Goal: Task Accomplishment & Management: Manage account settings

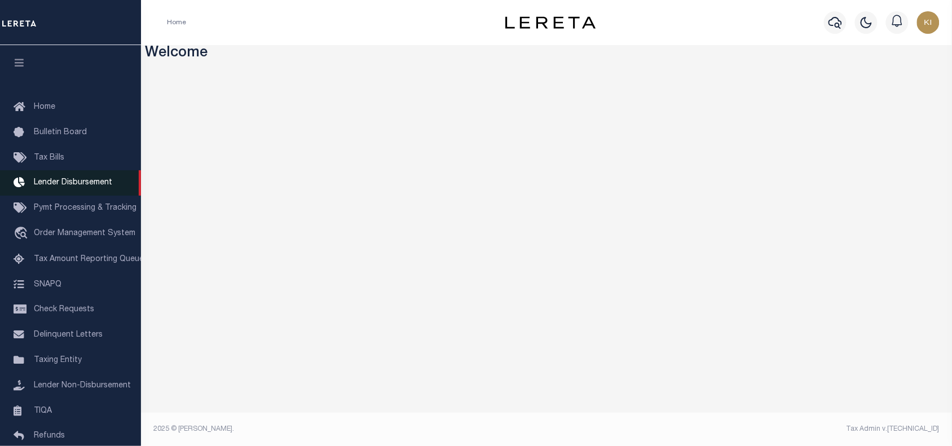
click at [62, 184] on span "Lender Disbursement" at bounding box center [73, 183] width 78 height 8
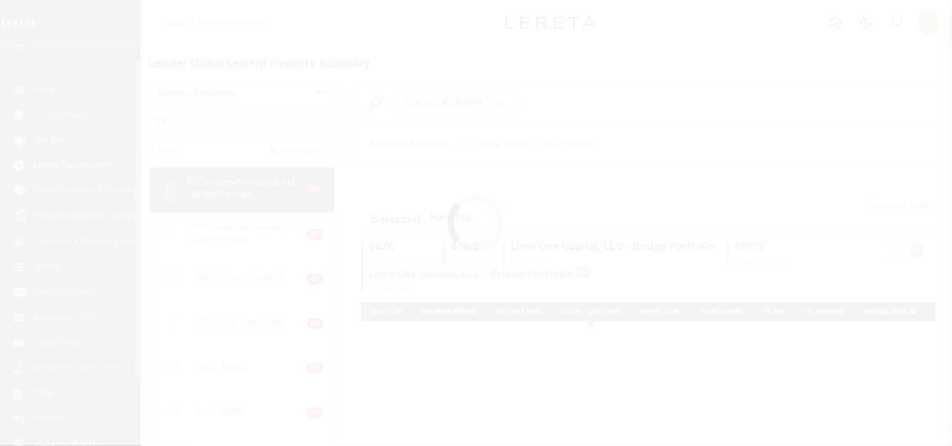
scroll to position [18, 0]
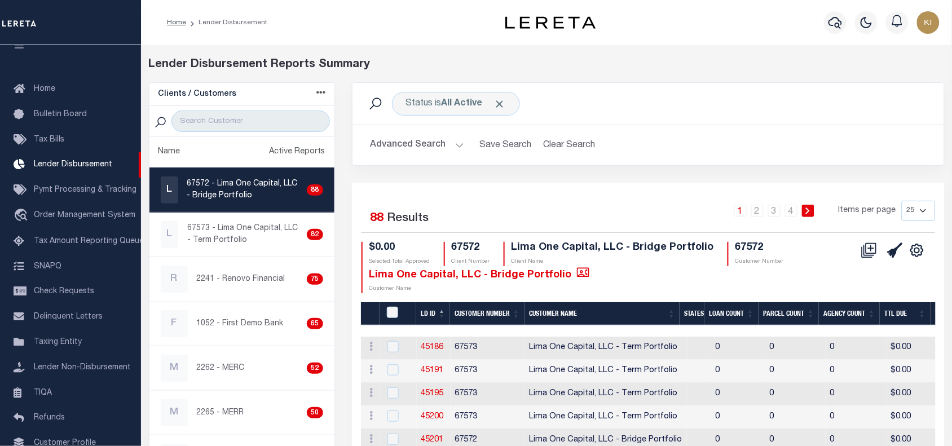
click at [548, 213] on div "1 2 3 4 Items per page 25 50 100 200" at bounding box center [722, 215] width 426 height 29
click at [564, 204] on div "1 2 3 4 Items per page 25 50 100 200" at bounding box center [722, 215] width 426 height 29
click at [656, 202] on div "1 2 3 4 Items per page 25 50 100 200" at bounding box center [722, 215] width 426 height 29
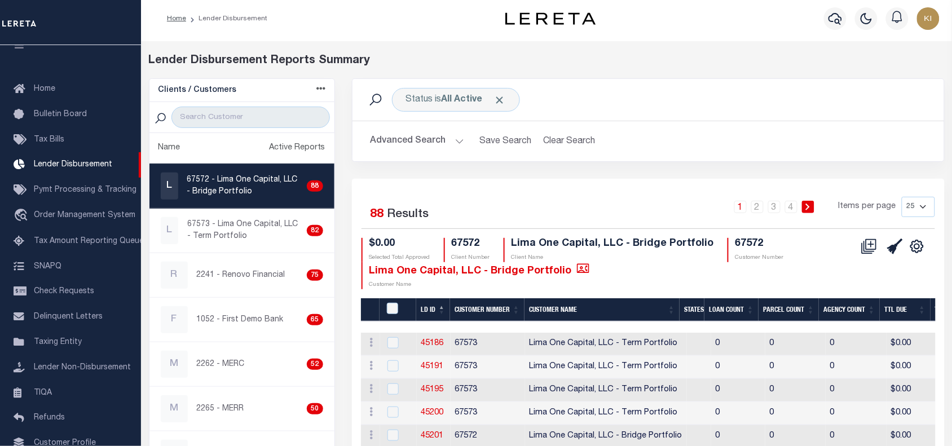
scroll to position [0, 0]
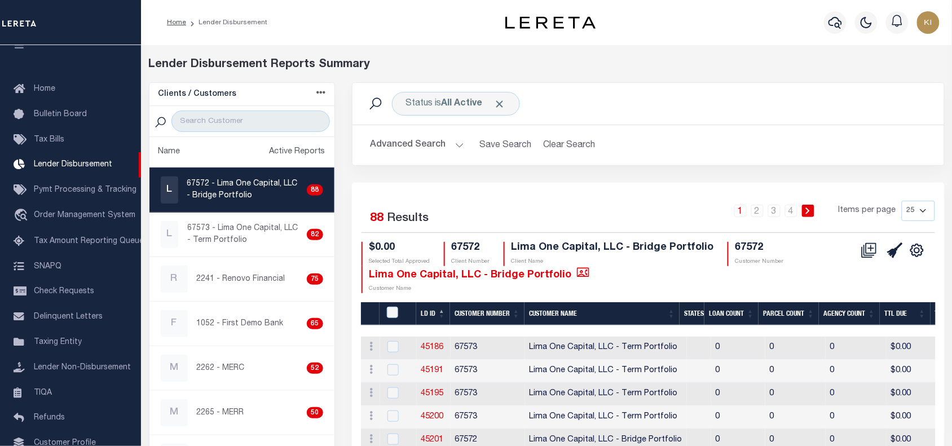
click at [72, 372] on span "Lender Non-Disbursement" at bounding box center [82, 368] width 97 height 8
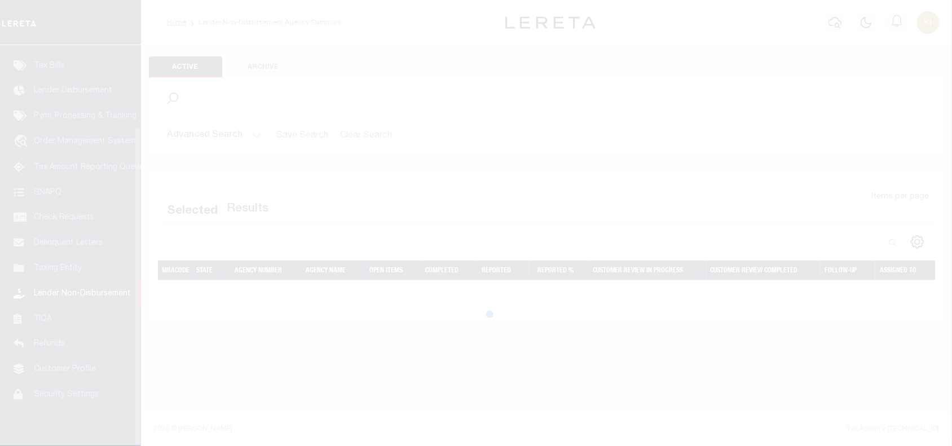
scroll to position [103, 0]
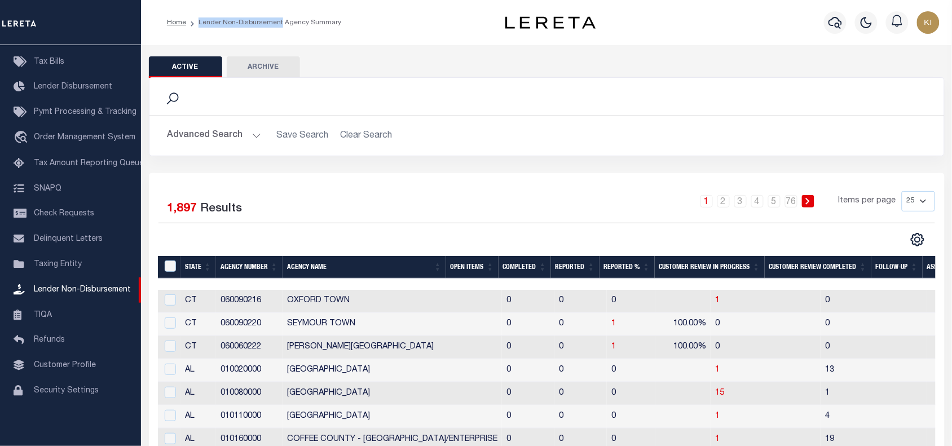
drag, startPoint x: 278, startPoint y: 24, endPoint x: 192, endPoint y: 19, distance: 86.5
click at [192, 19] on li "Lender Non-Disbursement Agency Summary" at bounding box center [263, 22] width 155 height 10
copy li "Lender Non-Disbursement"
click at [379, 214] on div "1 2 3 4 5 … 76 Items per page 25 50 100 200" at bounding box center [646, 205] width 578 height 29
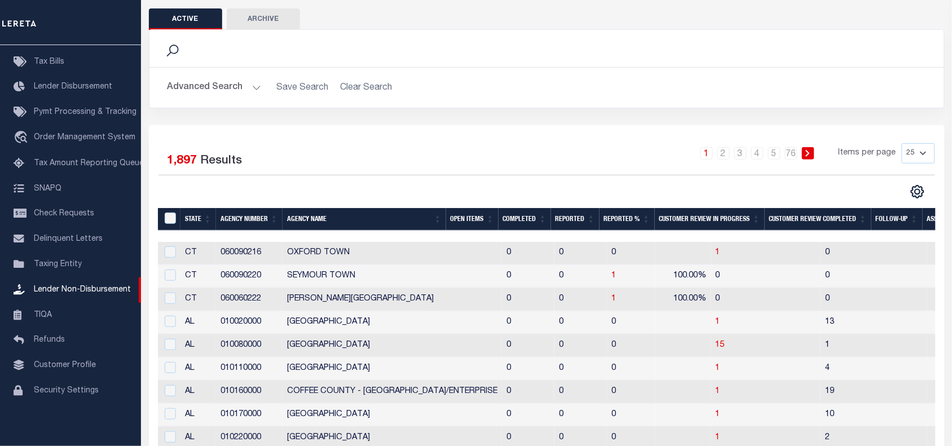
scroll to position [41, 0]
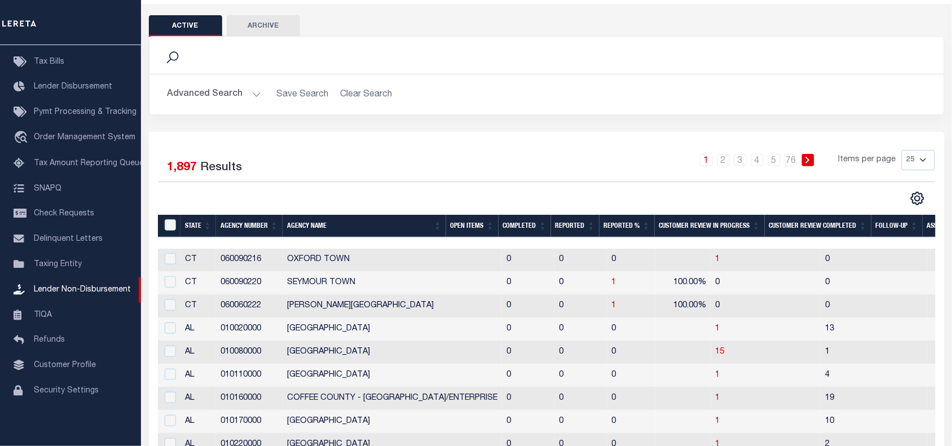
click at [520, 224] on th "Completed" at bounding box center [525, 226] width 52 height 23
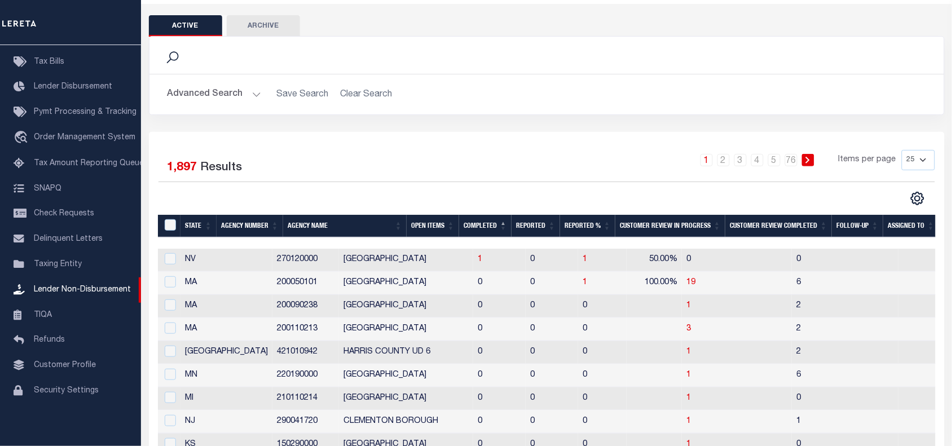
click at [480, 230] on th "Completed" at bounding box center [485, 226] width 52 height 23
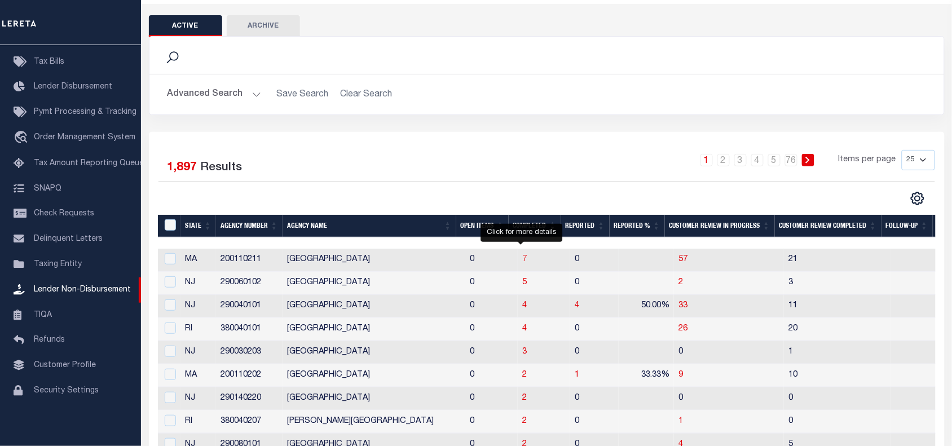
click at [523, 262] on span "7" at bounding box center [524, 260] width 5 height 8
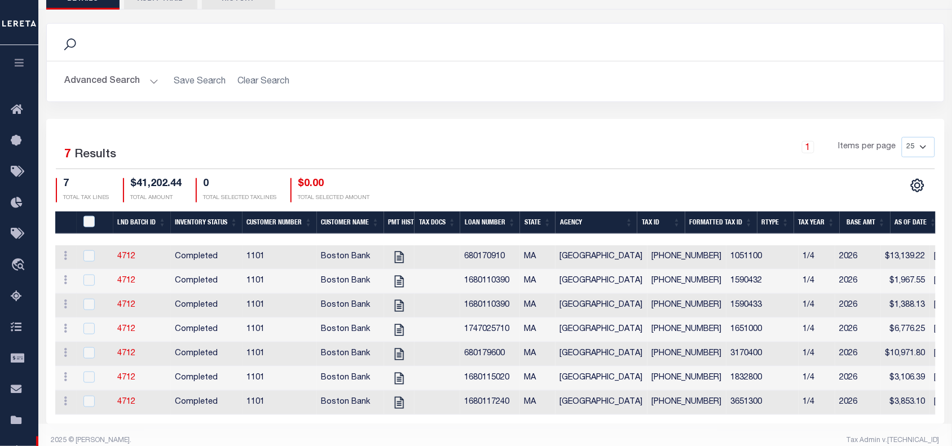
scroll to position [162, 0]
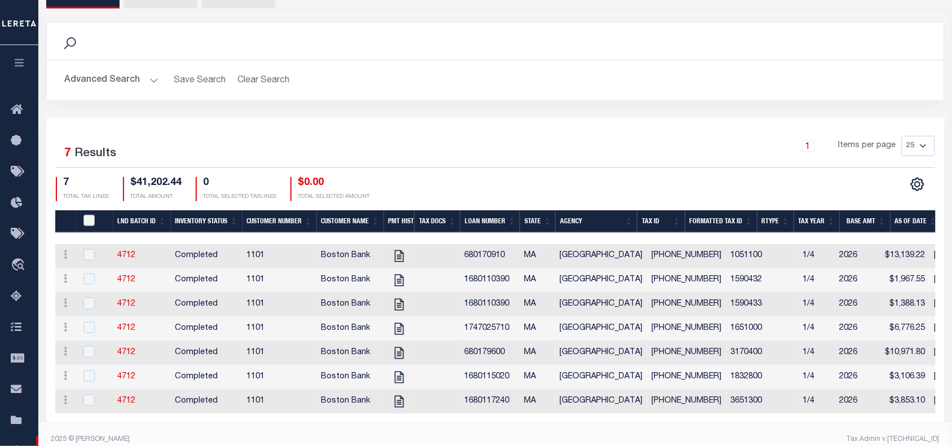
click at [90, 222] on input "QID" at bounding box center [88, 220] width 11 height 11
checkbox input "true"
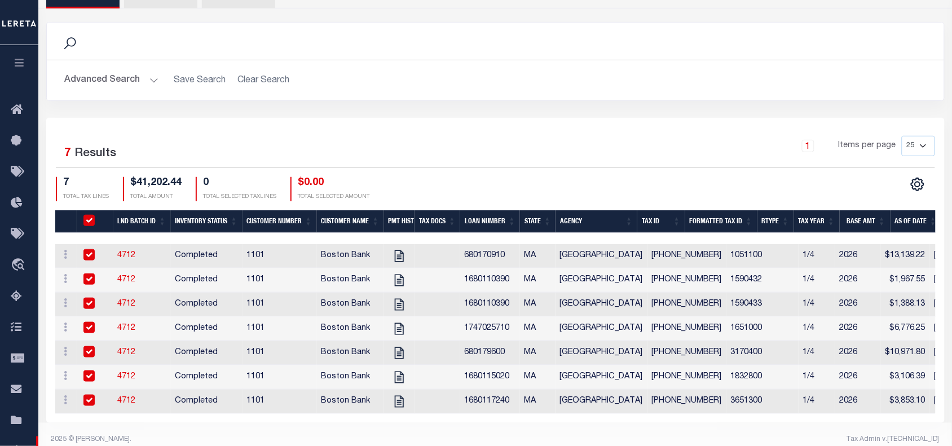
checkbox input "true"
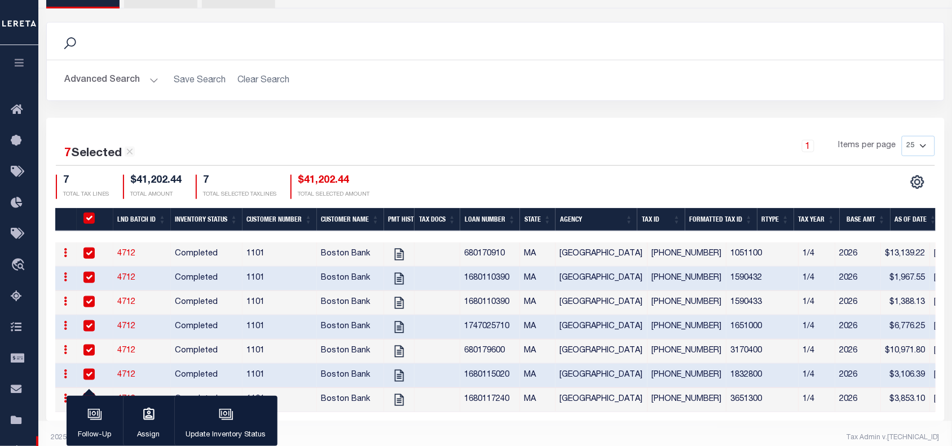
click at [90, 222] on input "QID" at bounding box center [88, 218] width 11 height 11
checkbox input "false"
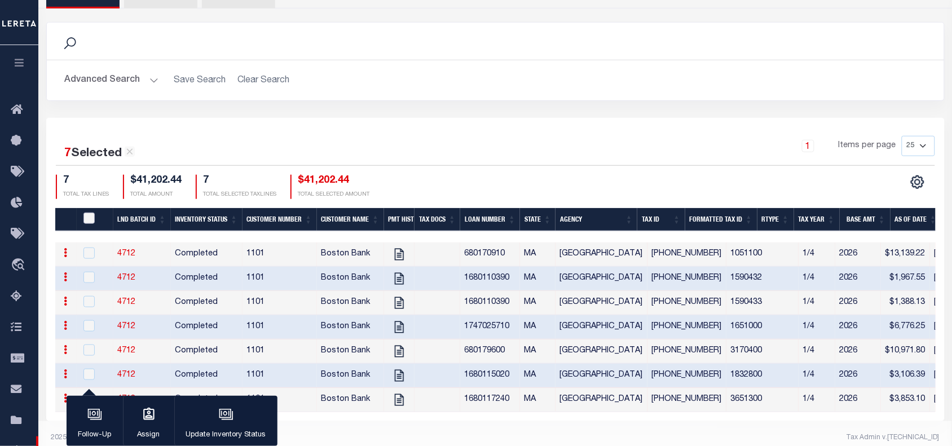
checkbox input "false"
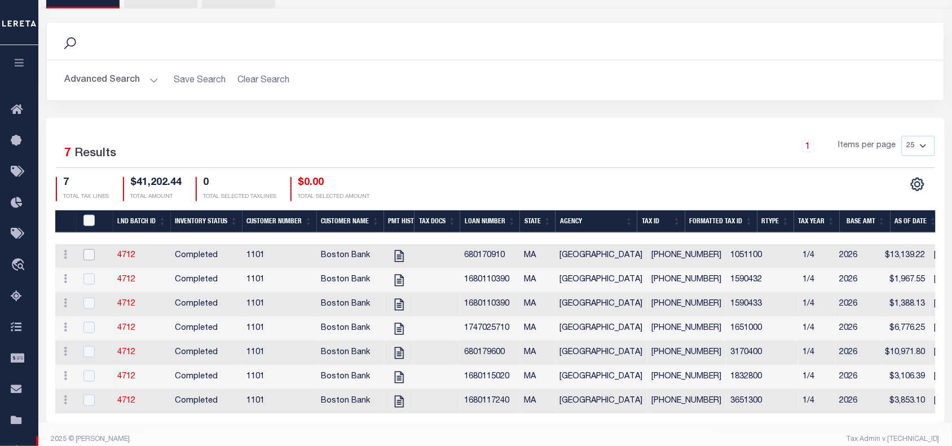
click at [91, 257] on input "checkbox" at bounding box center [88, 254] width 11 height 11
checkbox input "true"
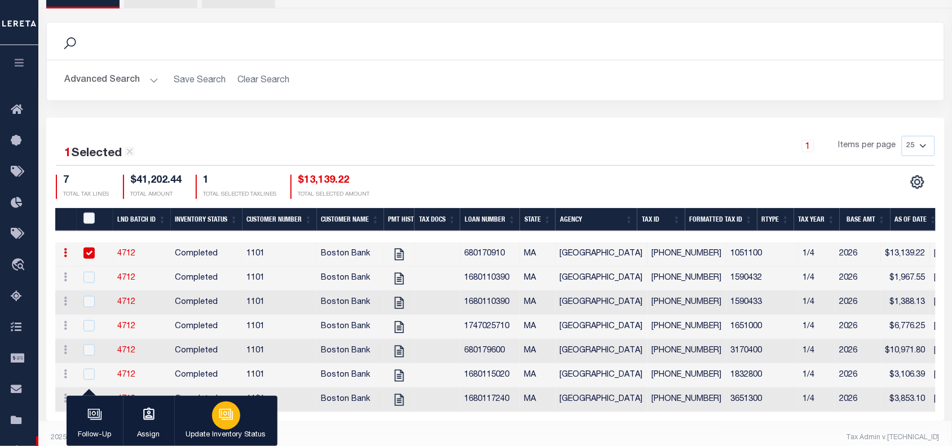
click at [224, 412] on icon "button" at bounding box center [226, 414] width 15 height 15
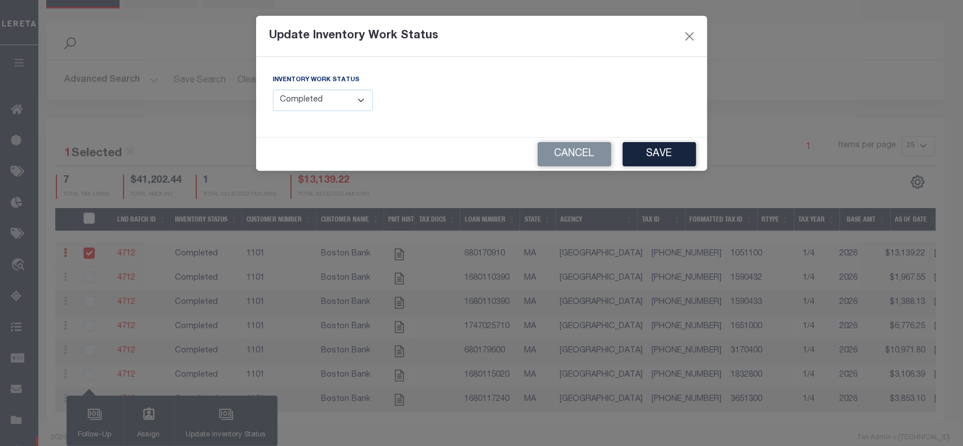
click at [310, 102] on select "--Select-- Open Completed Reported" at bounding box center [323, 101] width 100 height 22
click at [561, 157] on button "Cancel" at bounding box center [575, 154] width 74 height 24
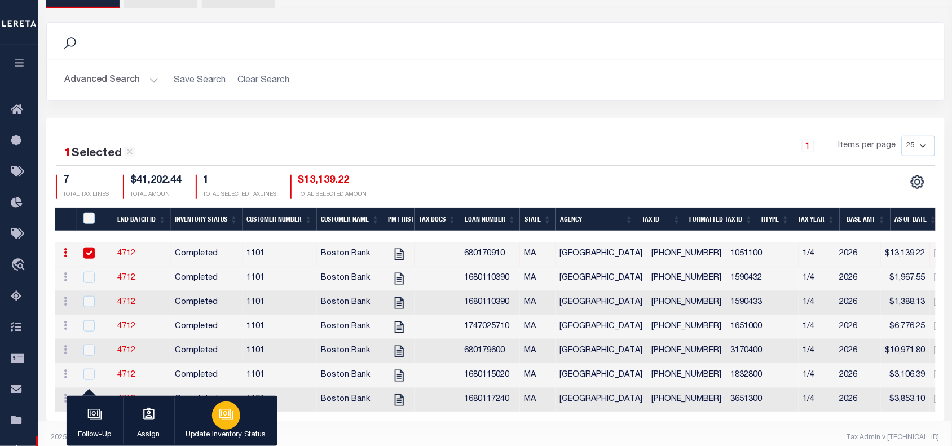
click at [227, 416] on icon "button" at bounding box center [225, 413] width 8 height 5
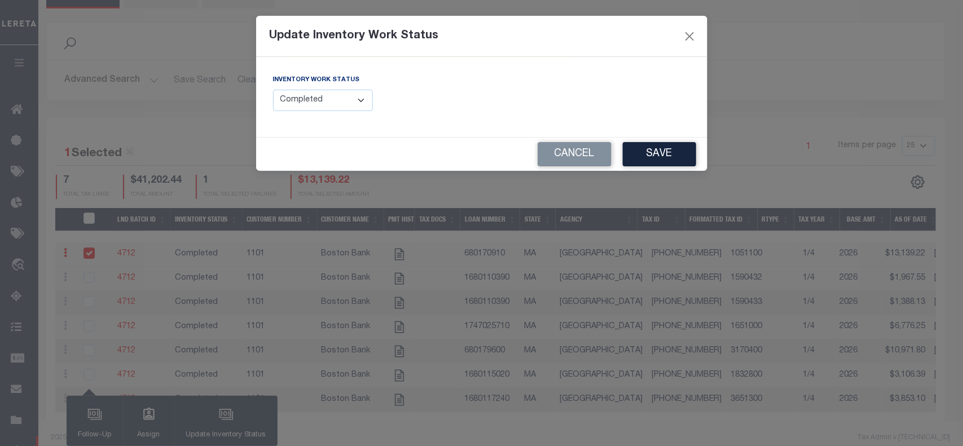
click at [313, 102] on select "--Select-- Open Completed Reported" at bounding box center [323, 101] width 100 height 22
select select "Reported"
click at [273, 90] on select "--Select-- Open Completed Reported" at bounding box center [323, 101] width 100 height 22
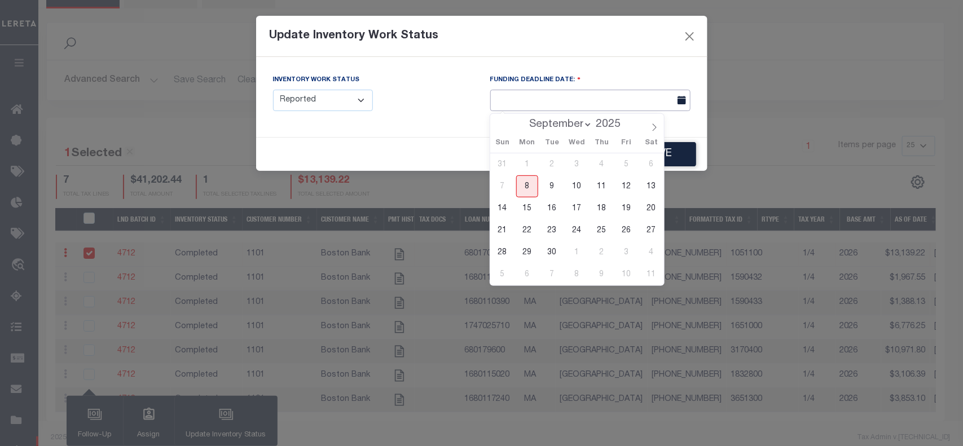
click at [537, 99] on input "text" at bounding box center [590, 101] width 200 height 22
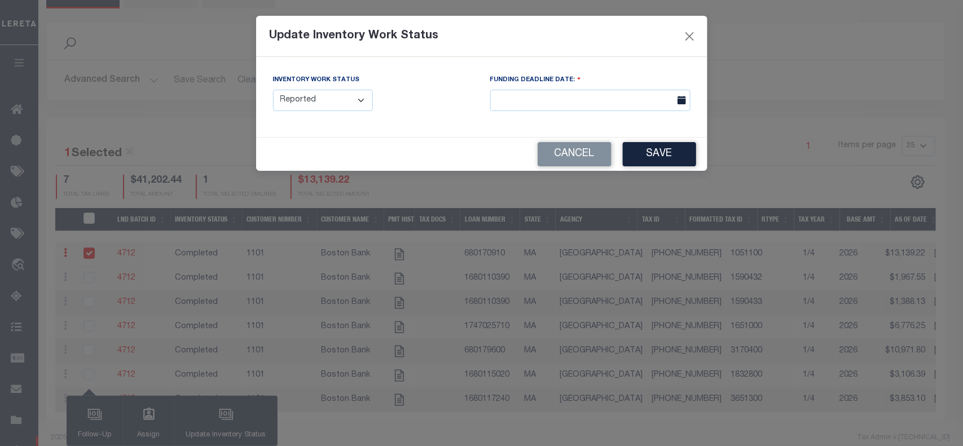
click at [441, 109] on div "Inventory Work Status --Select-- Open Completed Reported" at bounding box center [373, 92] width 200 height 37
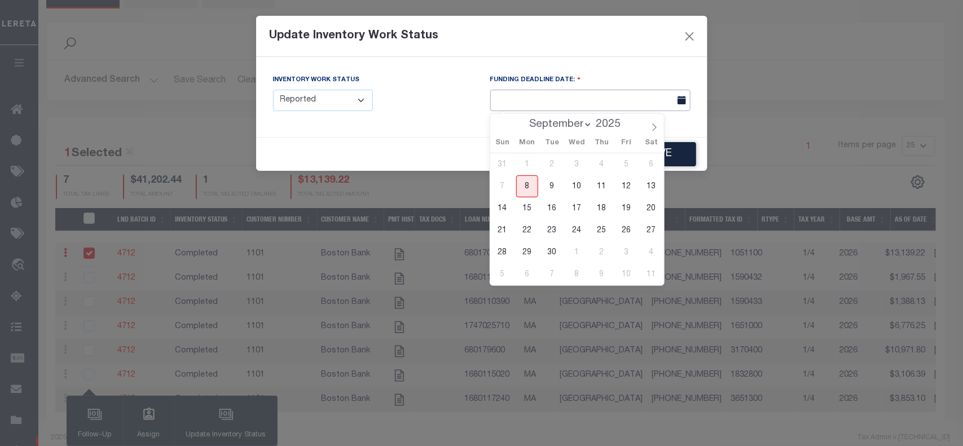
click at [524, 102] on input "text" at bounding box center [590, 101] width 200 height 22
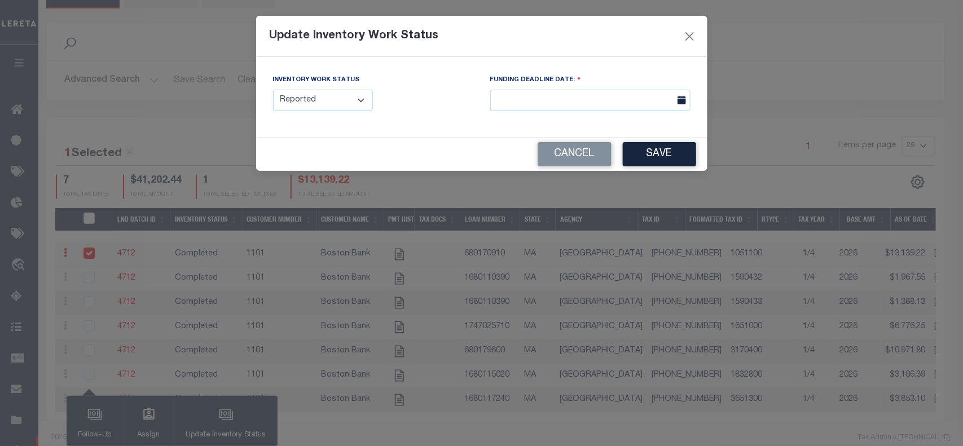
click at [444, 111] on div "Inventory Work Status --Select-- Open Completed Reported" at bounding box center [373, 92] width 200 height 37
click at [560, 155] on button "Cancel" at bounding box center [575, 154] width 74 height 24
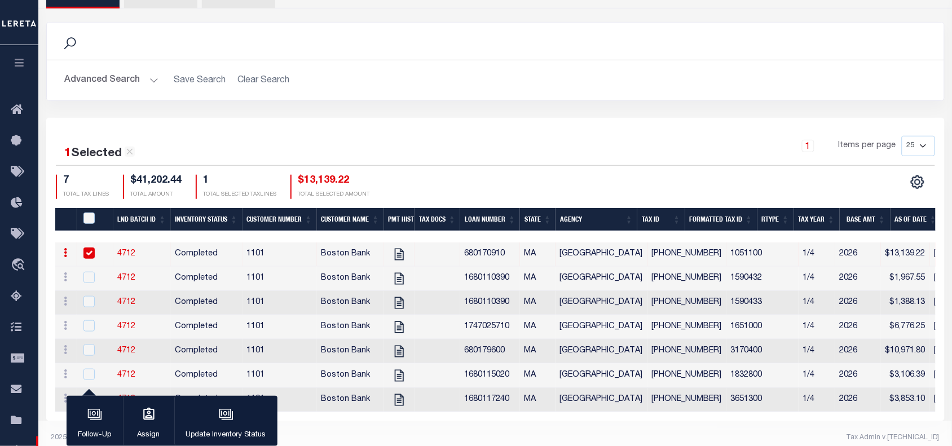
click at [20, 62] on icon "button" at bounding box center [19, 63] width 13 height 10
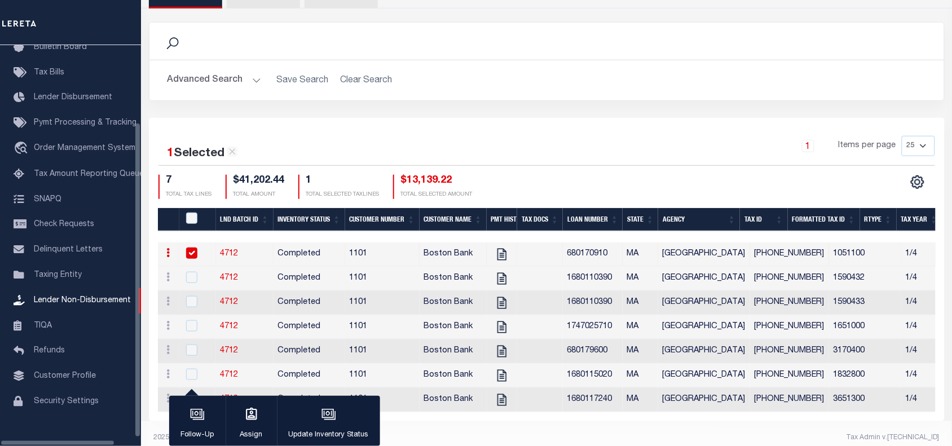
scroll to position [92, 0]
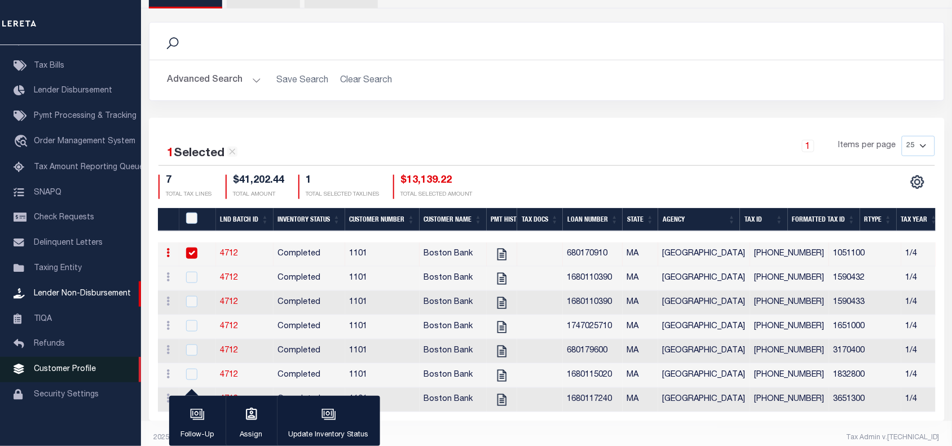
click at [66, 372] on span "Customer Profile" at bounding box center [65, 370] width 62 height 8
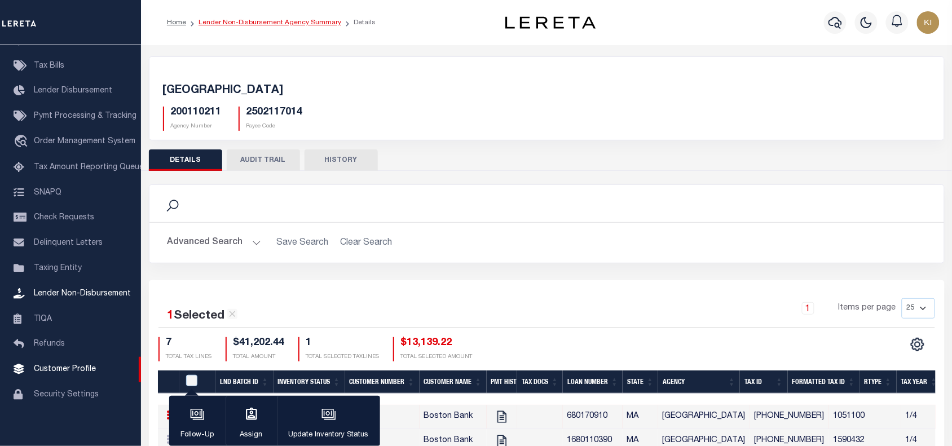
click at [285, 23] on link "Lender Non-Disbursement Agency Summary" at bounding box center [270, 22] width 143 height 7
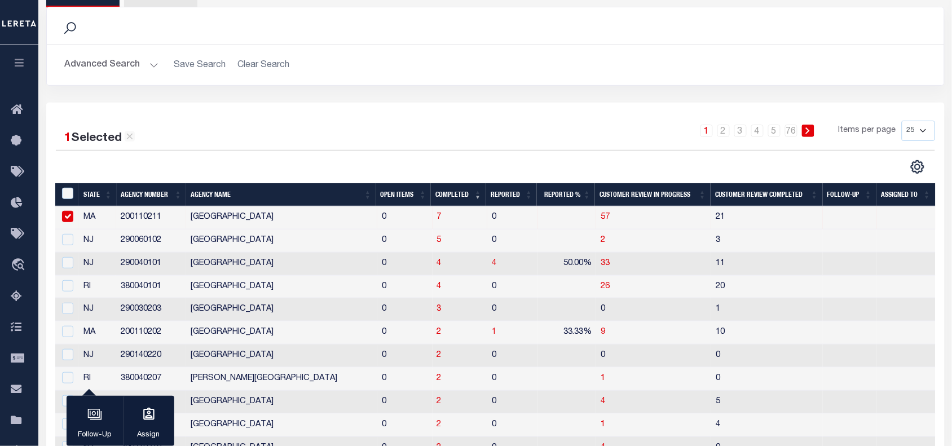
scroll to position [69, 0]
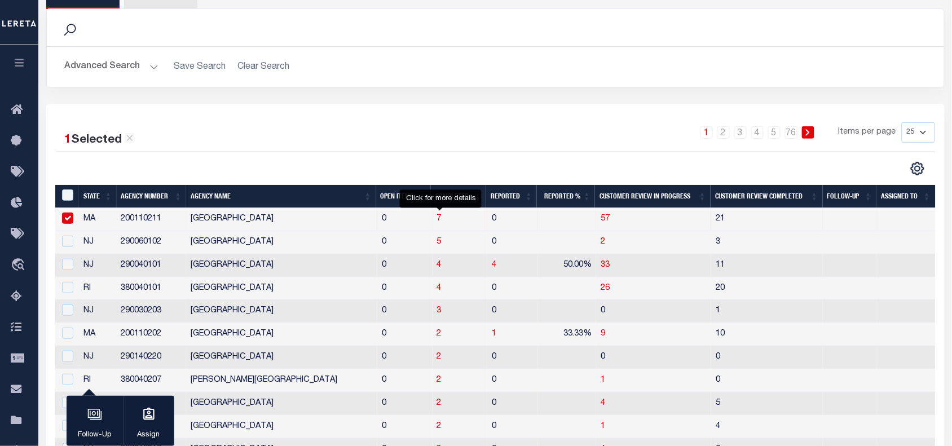
click at [438, 220] on span "7" at bounding box center [439, 219] width 5 height 8
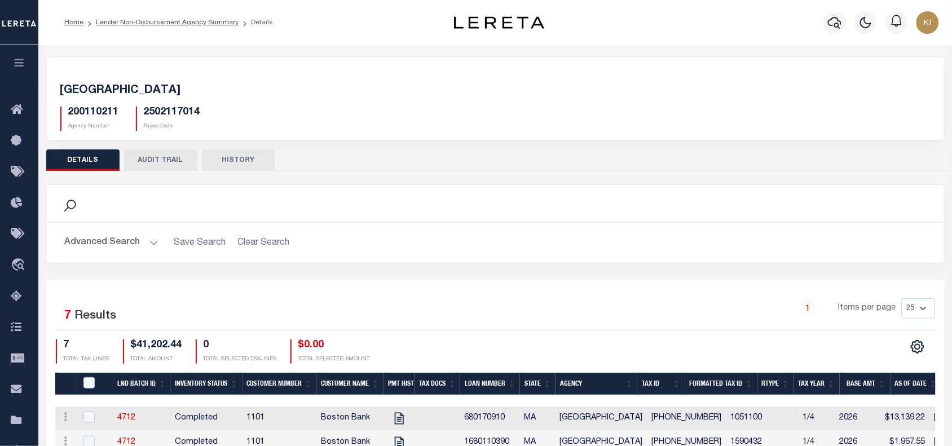
scroll to position [187, 0]
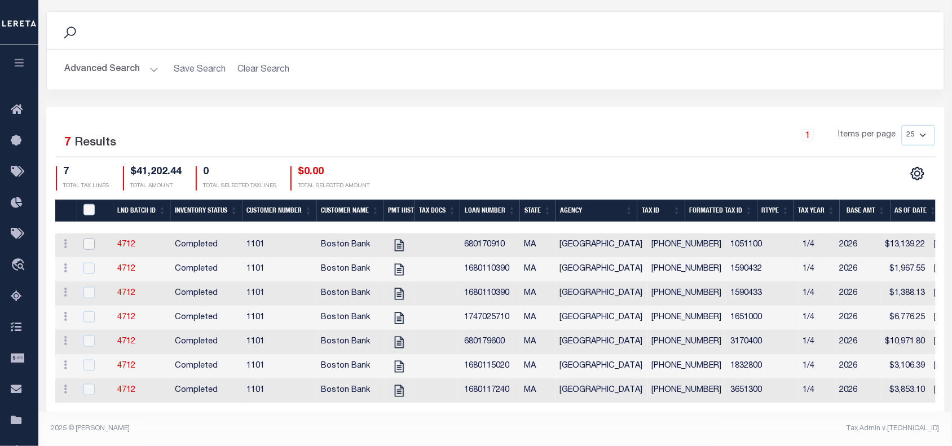
click at [89, 239] on input "checkbox" at bounding box center [88, 244] width 11 height 11
checkbox input "true"
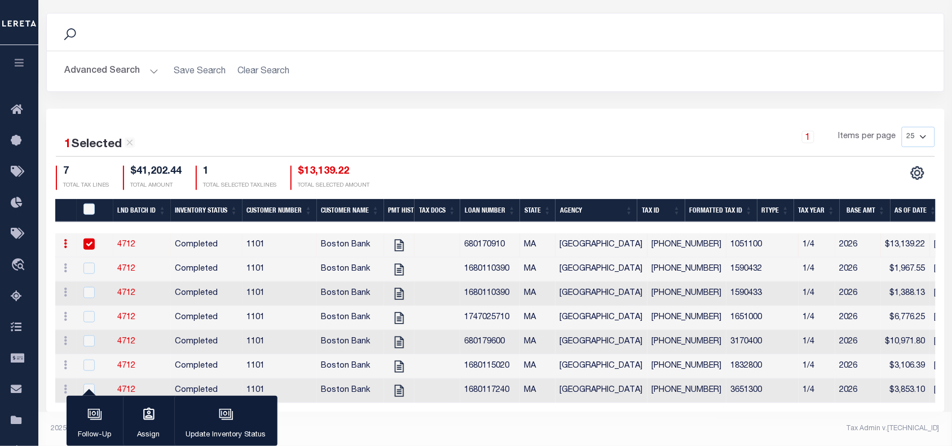
click at [424, 135] on div "1 Items per page 25 50 100 200" at bounding box center [608, 141] width 656 height 29
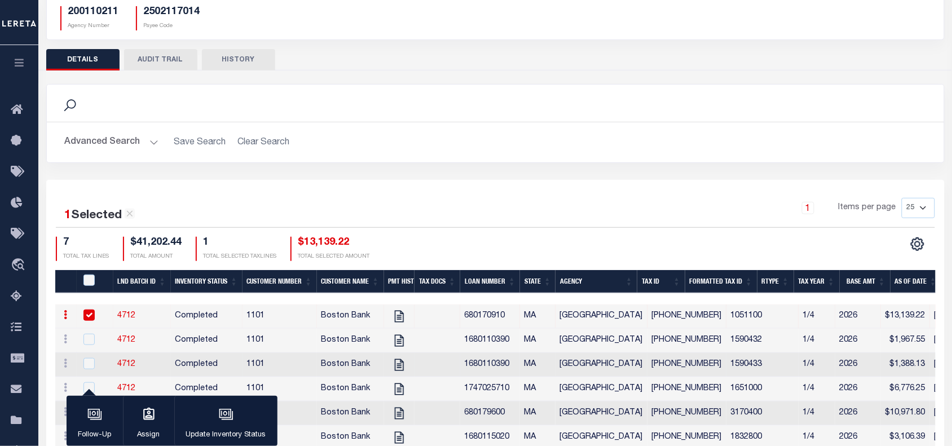
scroll to position [99, 0]
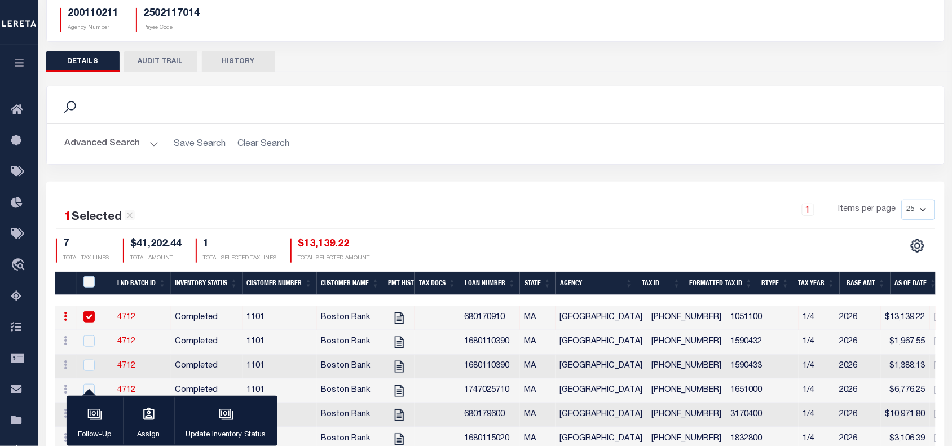
click at [451, 204] on div "1 Items per page 25 50 100 200" at bounding box center [608, 214] width 656 height 29
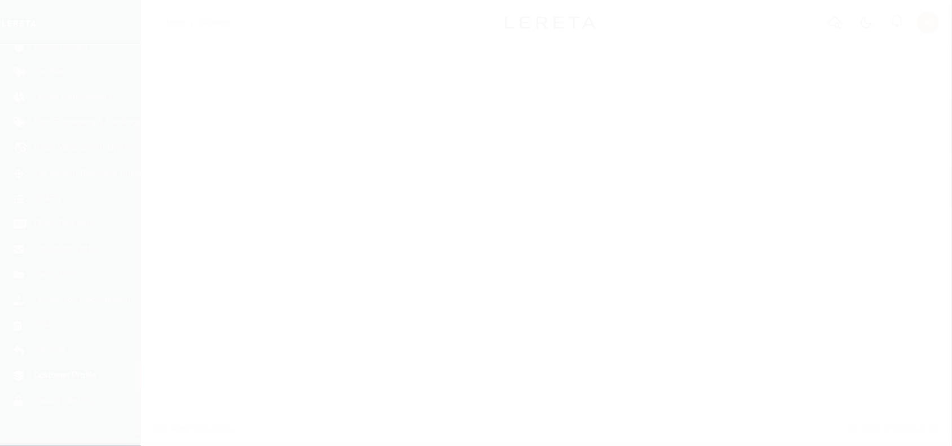
scroll to position [103, 0]
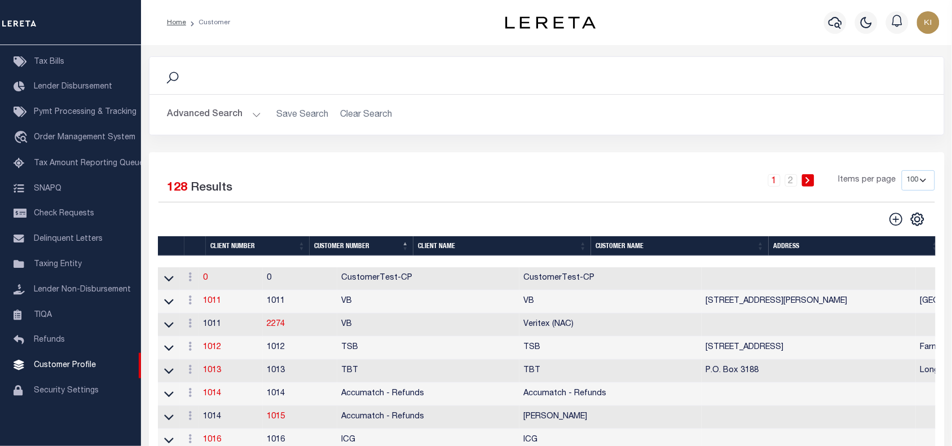
click at [253, 115] on button "Advanced Search" at bounding box center [215, 115] width 94 height 22
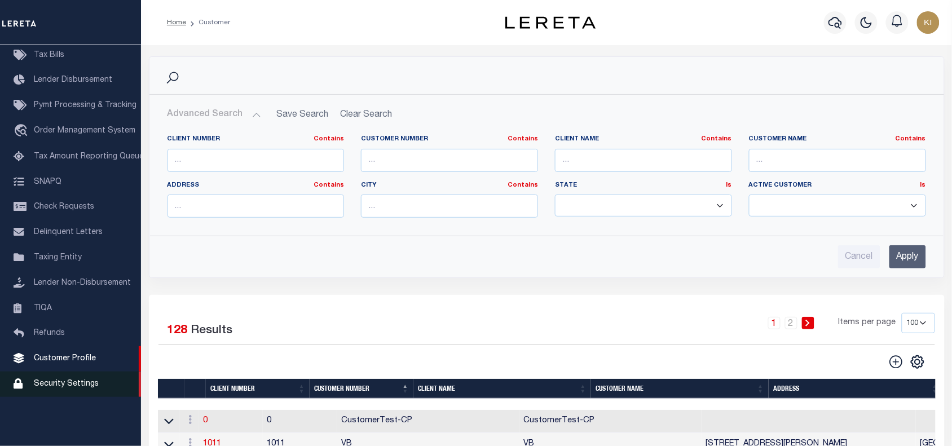
click at [57, 388] on span "Security Settings" at bounding box center [66, 384] width 65 height 8
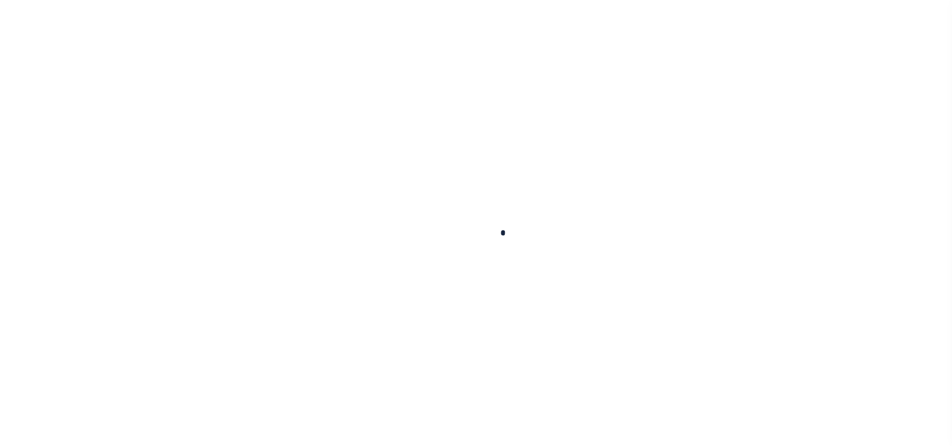
select select "100"
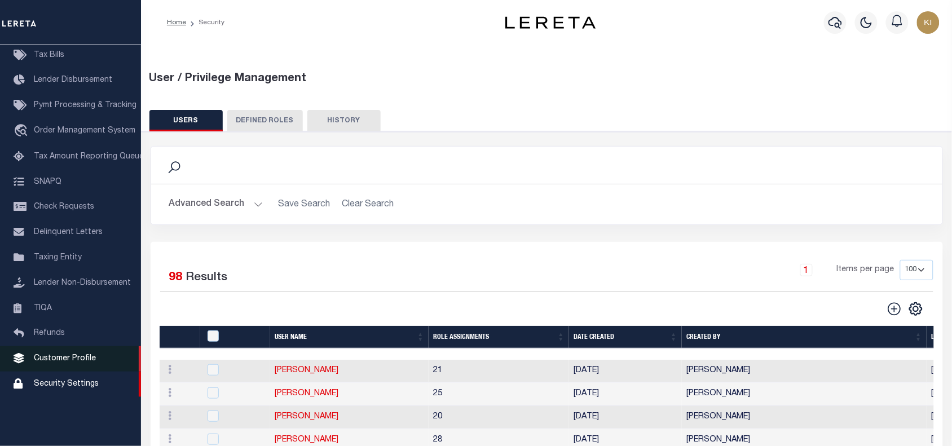
click at [60, 363] on span "Customer Profile" at bounding box center [65, 359] width 62 height 8
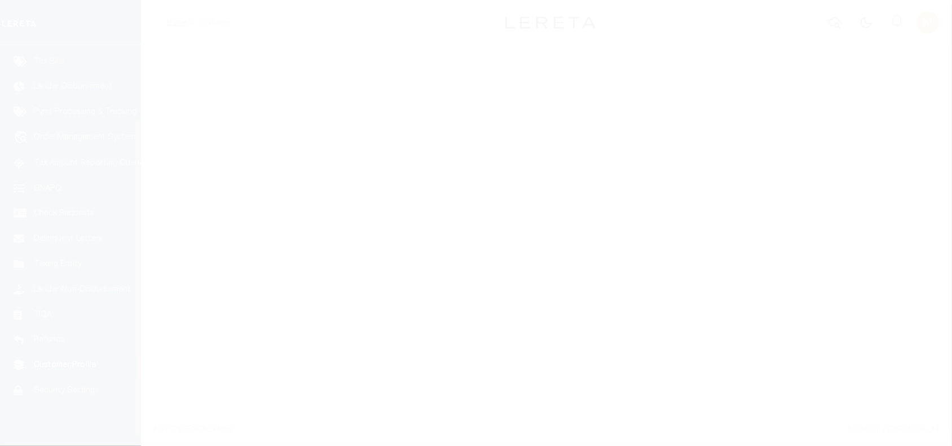
scroll to position [103, 0]
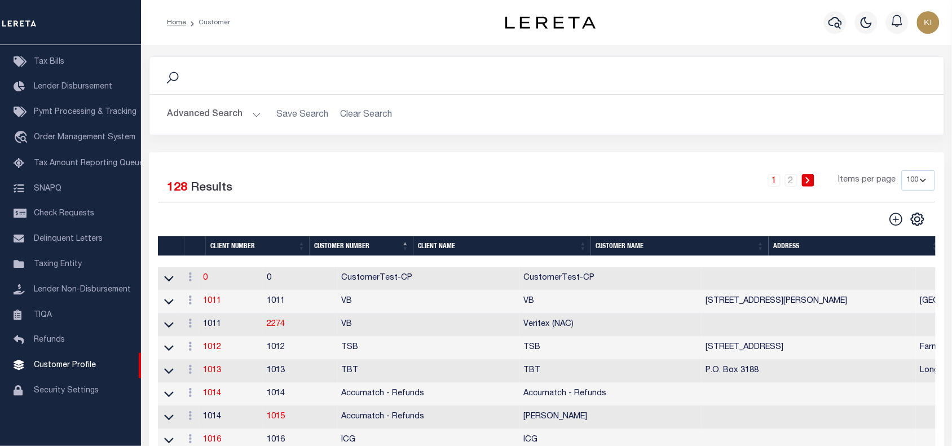
click at [256, 124] on button "Advanced Search" at bounding box center [215, 115] width 94 height 22
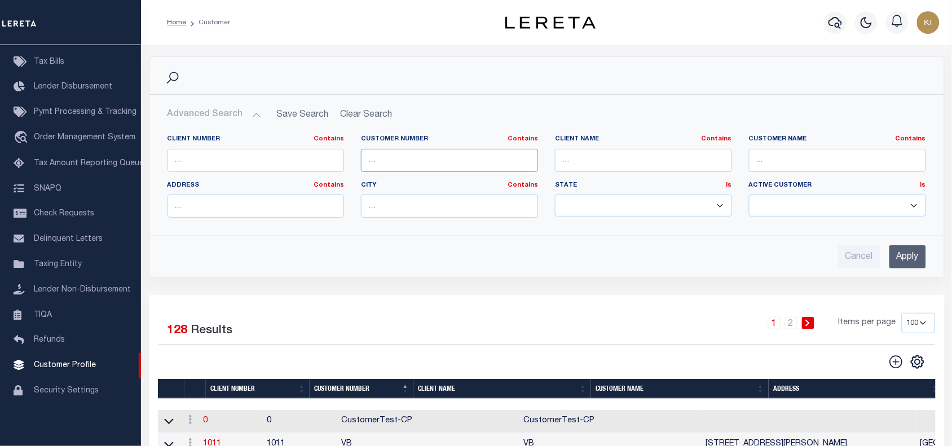
click at [390, 162] on input "text" at bounding box center [449, 160] width 177 height 23
type input "1101"
click at [905, 261] on input "Apply" at bounding box center [908, 256] width 37 height 23
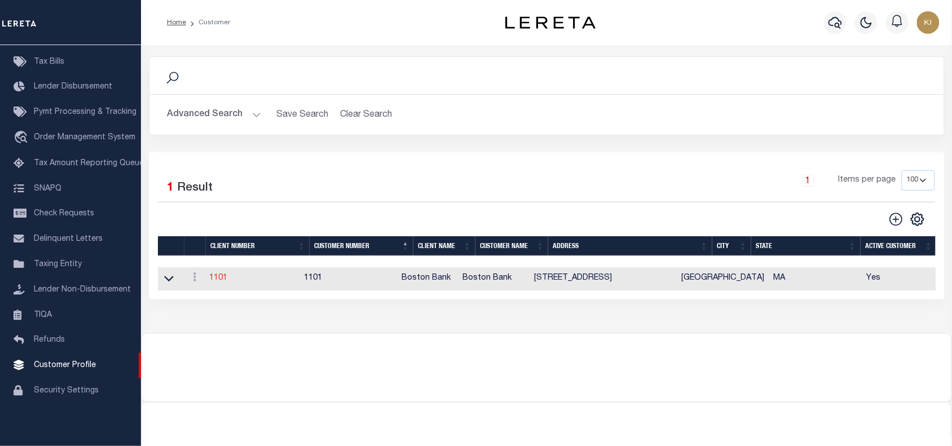
click at [221, 281] on link "1101" at bounding box center [218, 278] width 18 height 8
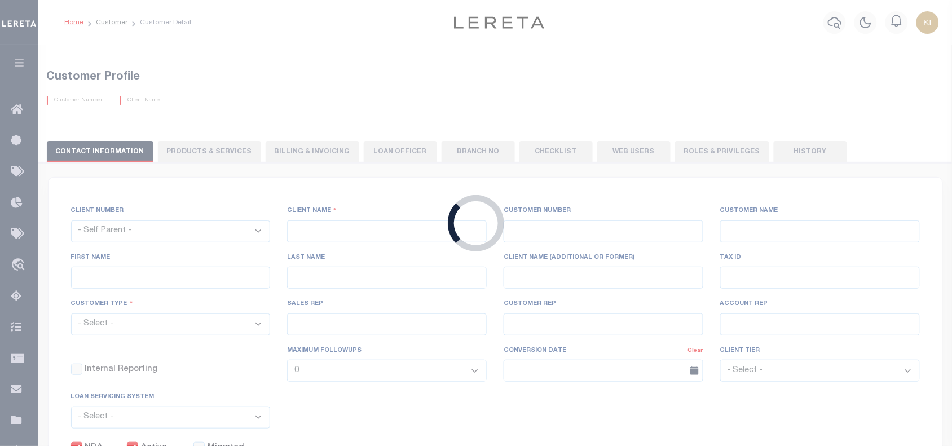
select select
type input "Boston Bank"
type input "1101"
type input "Boston Bank"
type input "Robert"
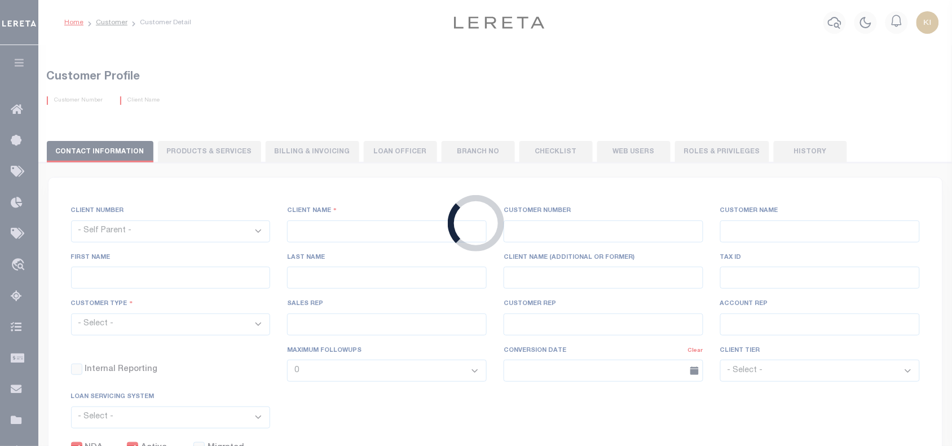
type input "Johnson"
select select "Mixed Portfolio"
type input "Barbara Kendrick"
type input "Debbie Vecellio"
checkbox input "true"
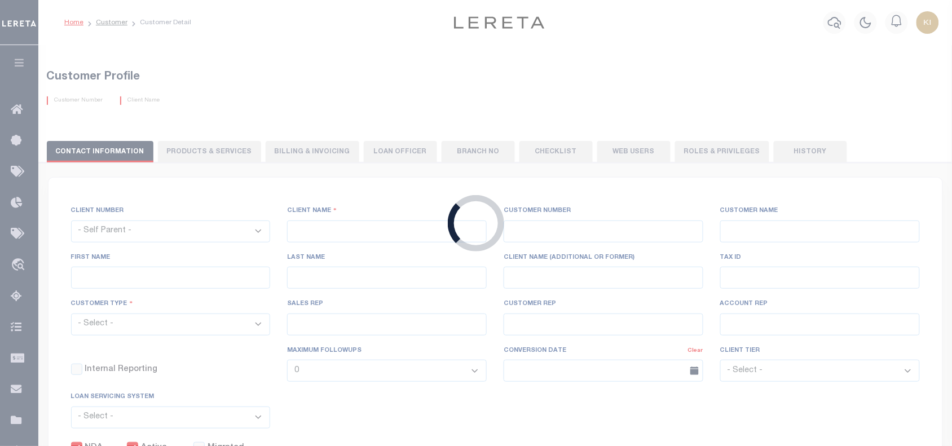
checkbox input "true"
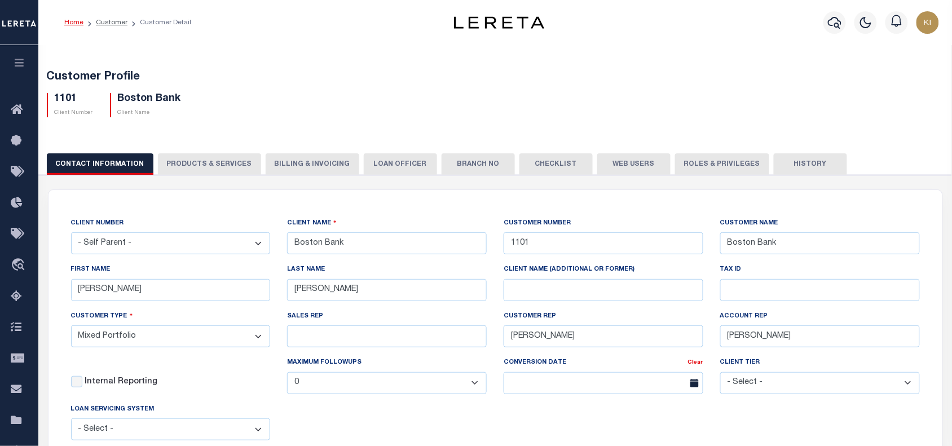
click at [216, 161] on button "PRODUCTS & SERVICES" at bounding box center [209, 163] width 103 height 21
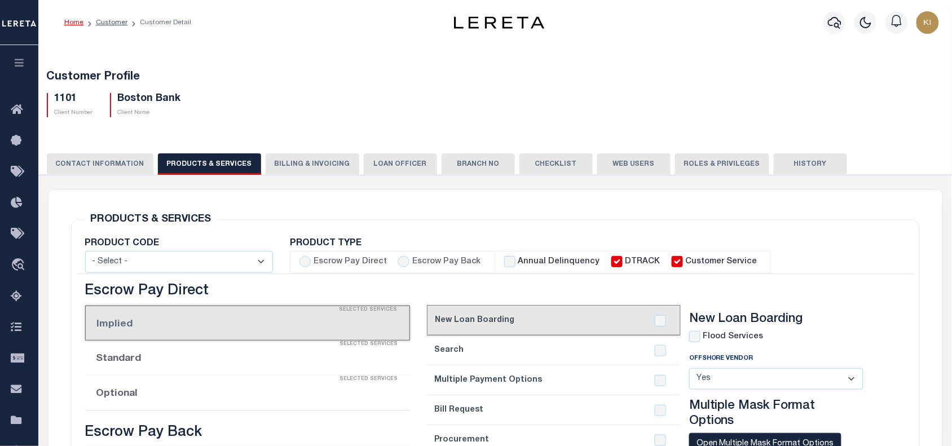
select select "STX"
radio input "true"
checkbox input "true"
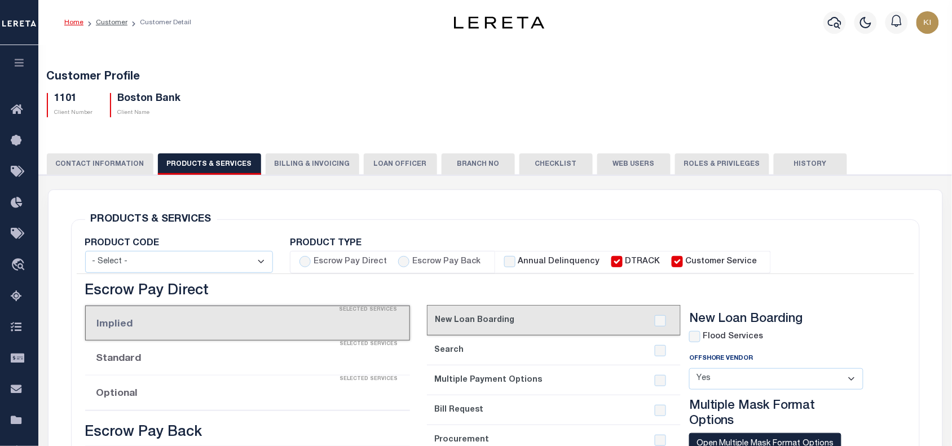
checkbox input "true"
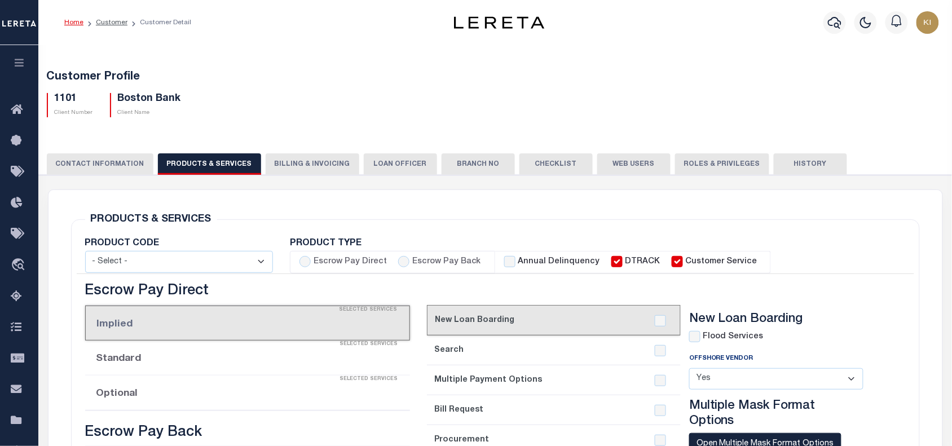
checkbox input "true"
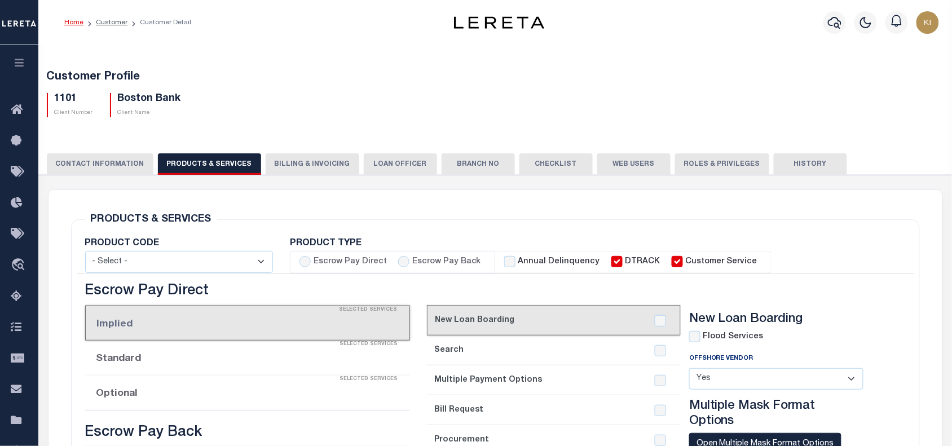
checkbox input "true"
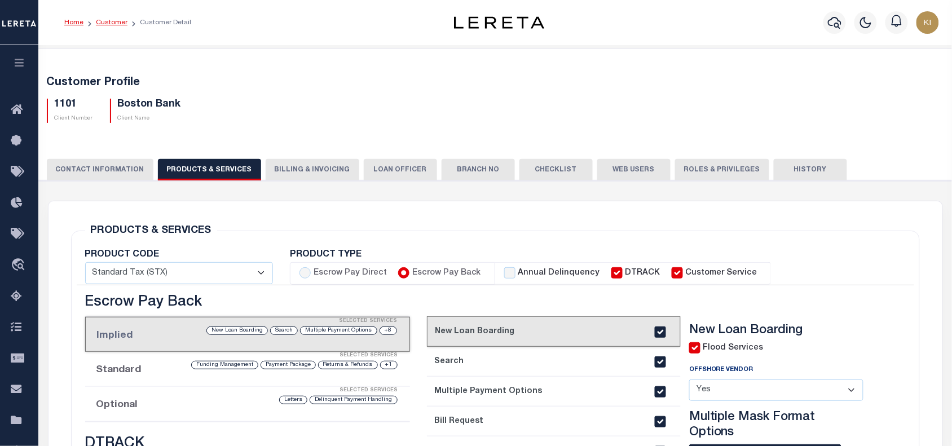
click at [110, 23] on link "Customer" at bounding box center [112, 22] width 32 height 7
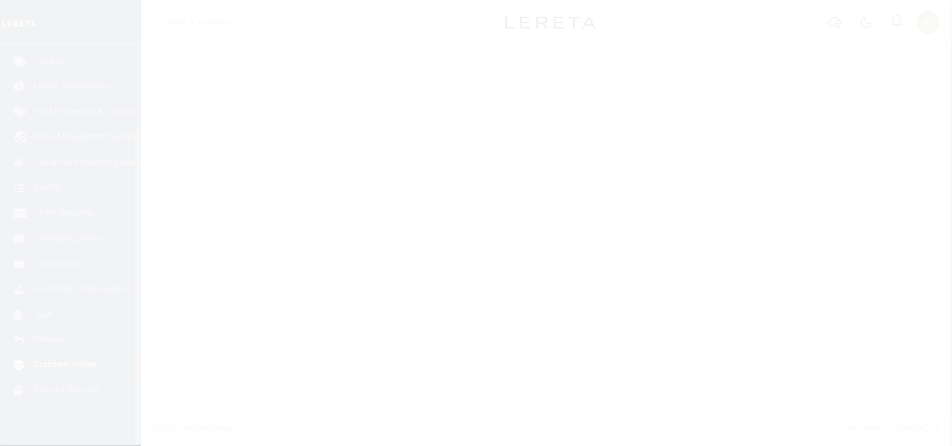
scroll to position [103, 0]
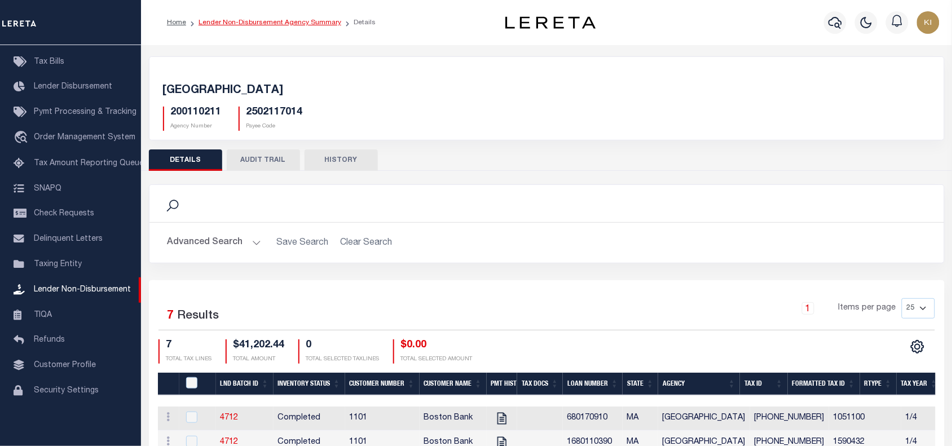
click at [285, 21] on link "Lender Non-Disbursement Agency Summary" at bounding box center [270, 22] width 143 height 7
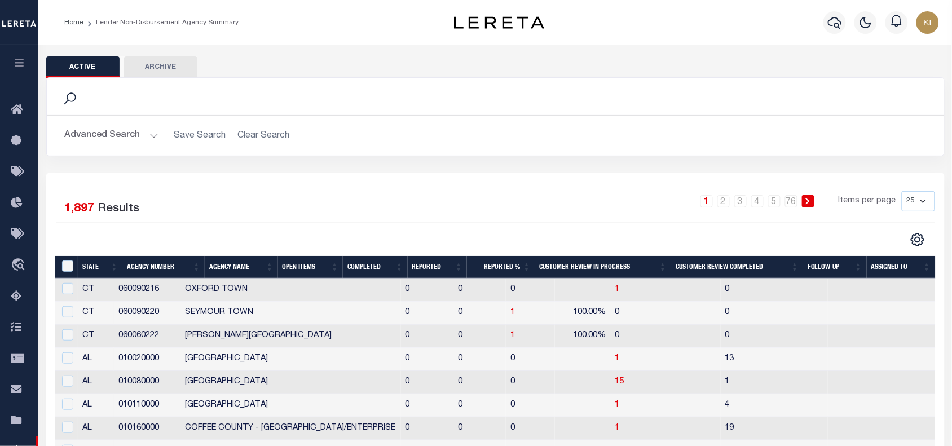
click at [150, 133] on button "Advanced Search" at bounding box center [112, 136] width 94 height 22
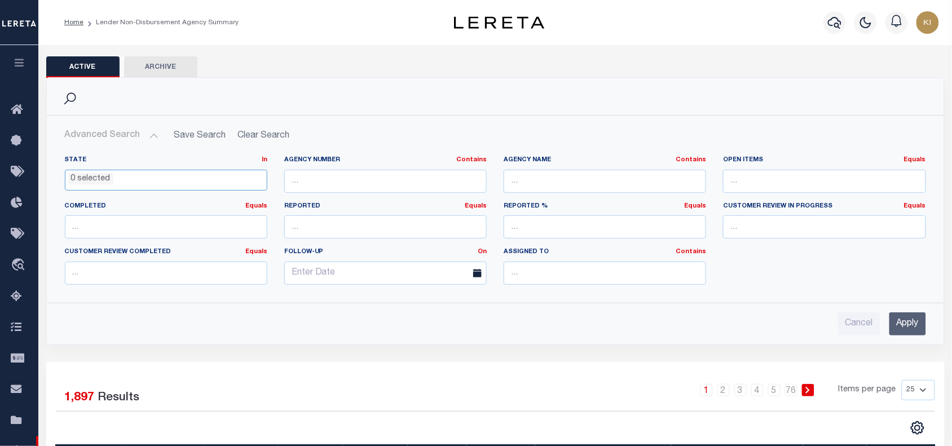
click at [151, 174] on ul "0 selected" at bounding box center [165, 177] width 201 height 15
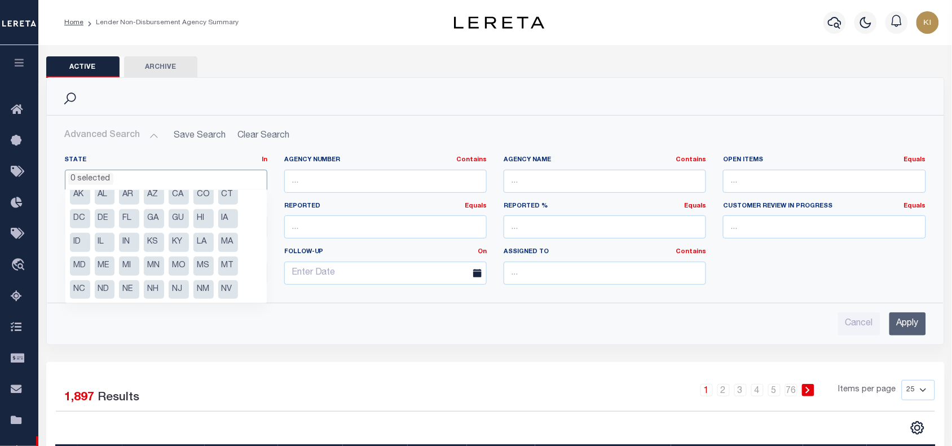
scroll to position [8, 0]
click at [204, 219] on li "HI" at bounding box center [204, 219] width 20 height 19
select select "HI"
click at [213, 175] on ul "1 selected" at bounding box center [165, 177] width 201 height 15
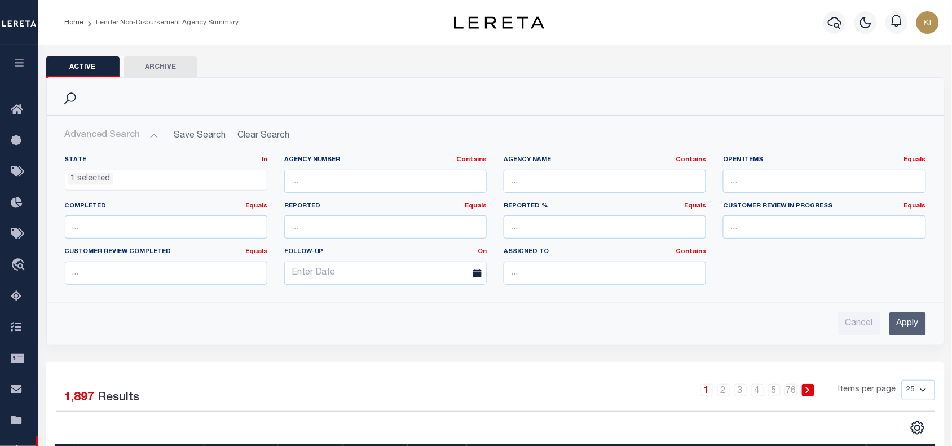
click at [907, 328] on input "Apply" at bounding box center [908, 324] width 37 height 23
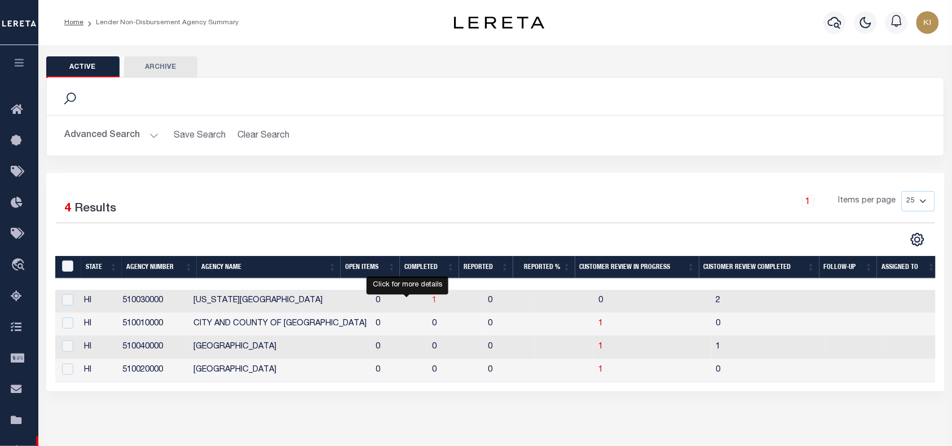
click at [432, 305] on span "1" at bounding box center [434, 301] width 5 height 8
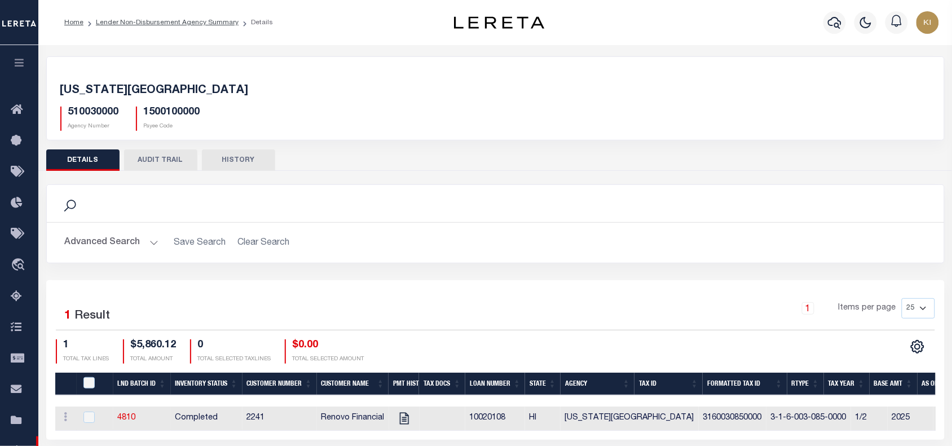
scroll to position [151, 0]
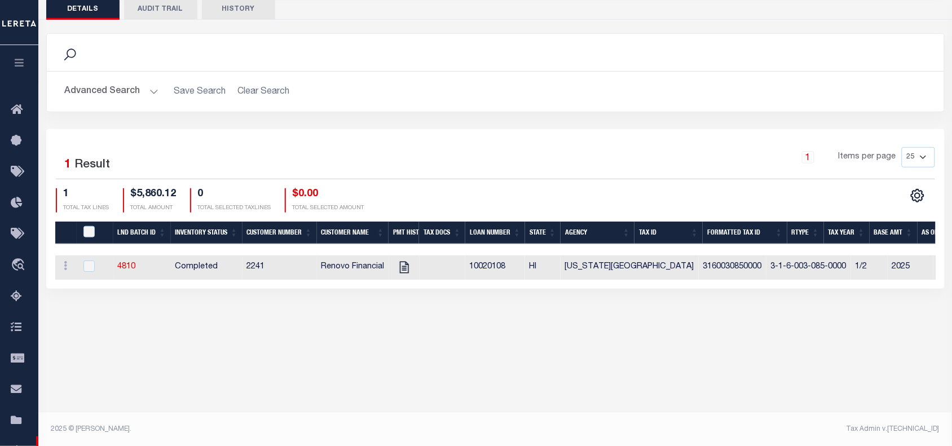
click at [455, 317] on div "HAWAII COUNTY 510030000 Agency Number 1500100000 Payee Code Search Is 1" at bounding box center [495, 108] width 914 height 429
click at [438, 159] on div "1 Items per page 25 50 100 200" at bounding box center [608, 161] width 656 height 29
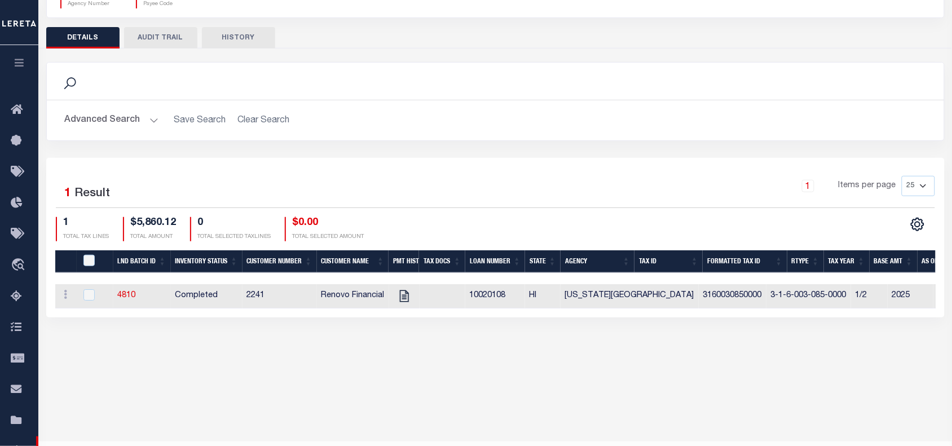
scroll to position [137, 0]
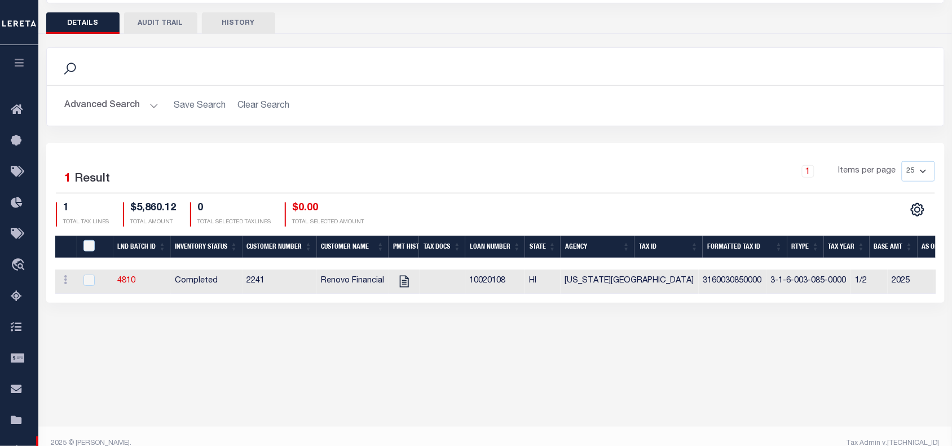
click at [478, 187] on div "1 Items per page 25 50 100 200" at bounding box center [608, 175] width 656 height 29
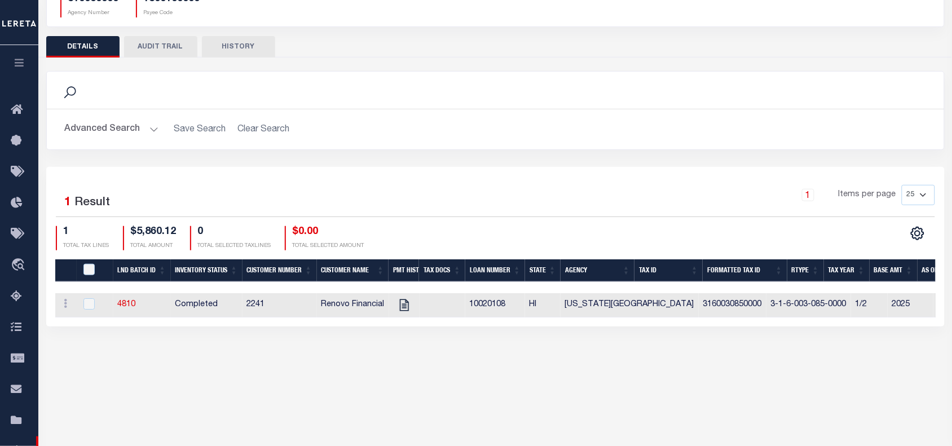
scroll to position [0, 0]
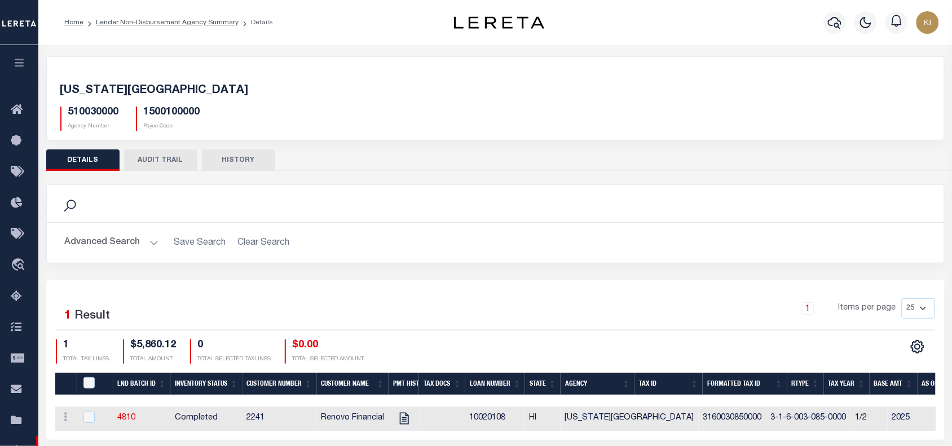
click at [16, 65] on icon "button" at bounding box center [19, 63] width 13 height 10
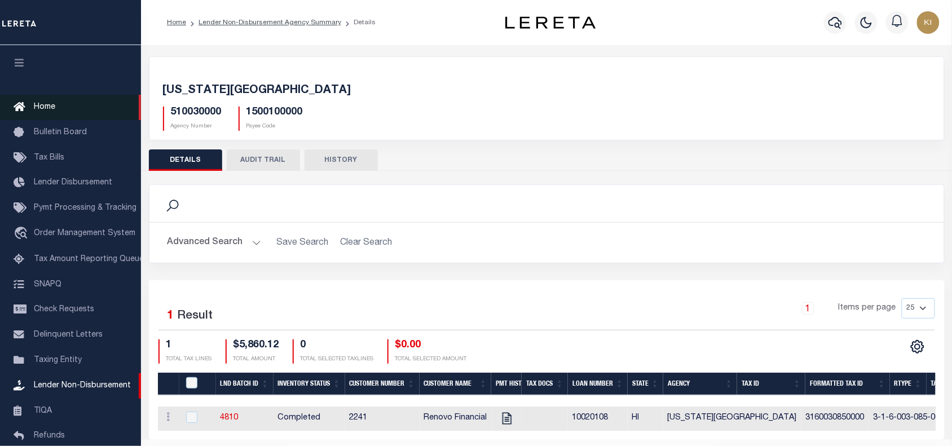
click at [42, 107] on span "Home" at bounding box center [44, 107] width 21 height 8
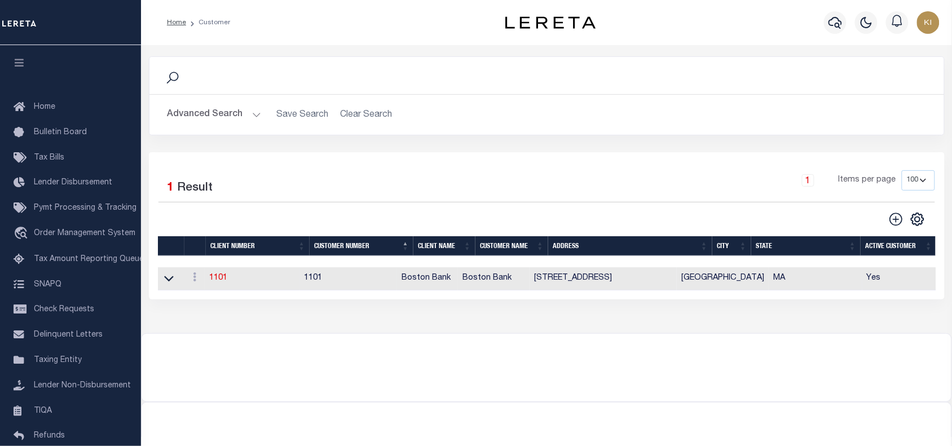
scroll to position [103, 0]
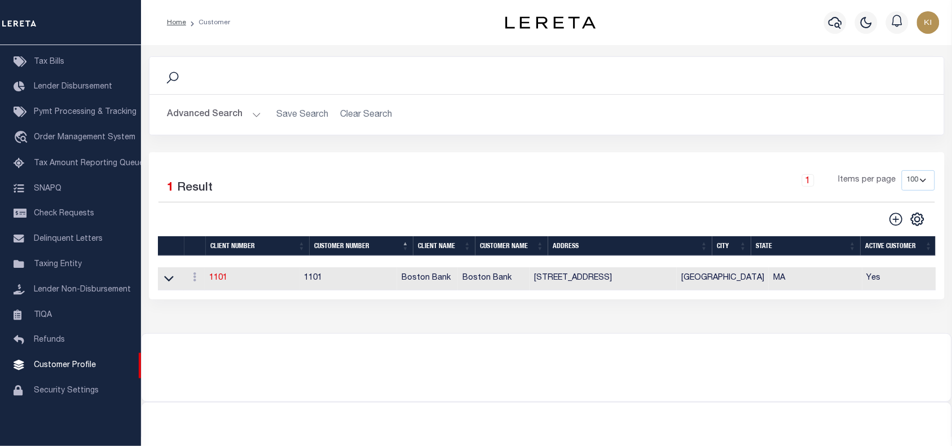
click at [258, 116] on button "Advanced Search" at bounding box center [215, 115] width 94 height 22
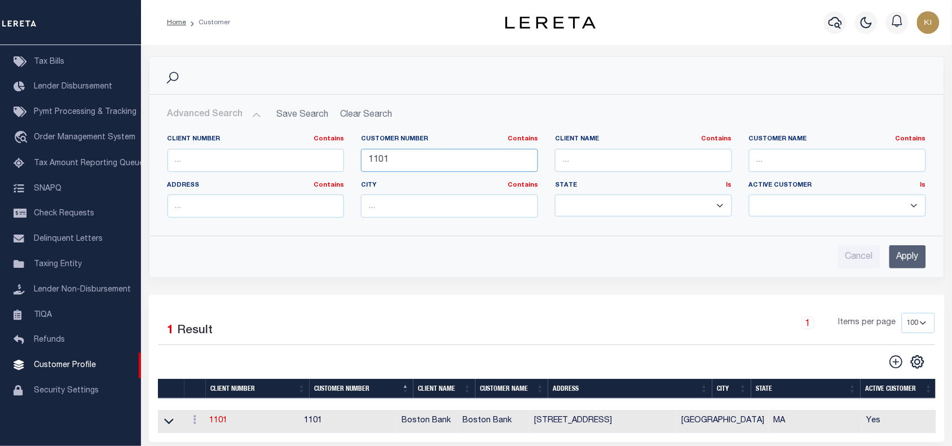
click at [376, 159] on input "1101" at bounding box center [449, 160] width 177 height 23
type input "2241"
click at [901, 262] on input "Apply" at bounding box center [908, 256] width 37 height 23
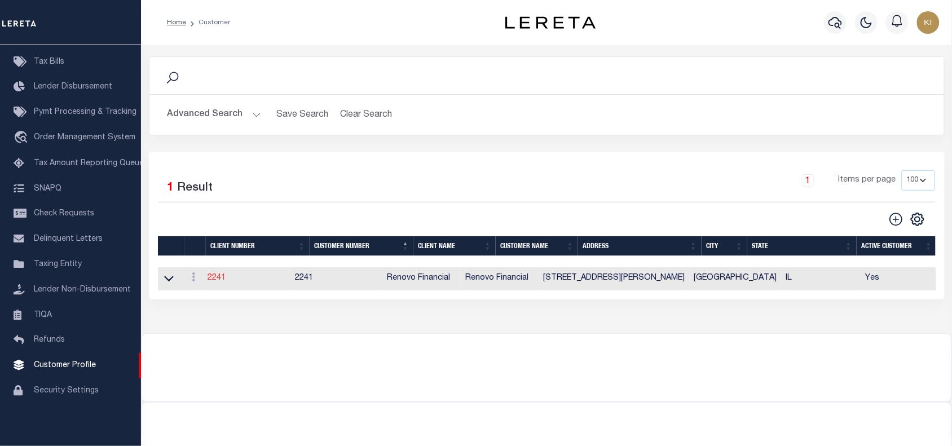
click at [213, 282] on link "2241" at bounding box center [217, 278] width 18 height 8
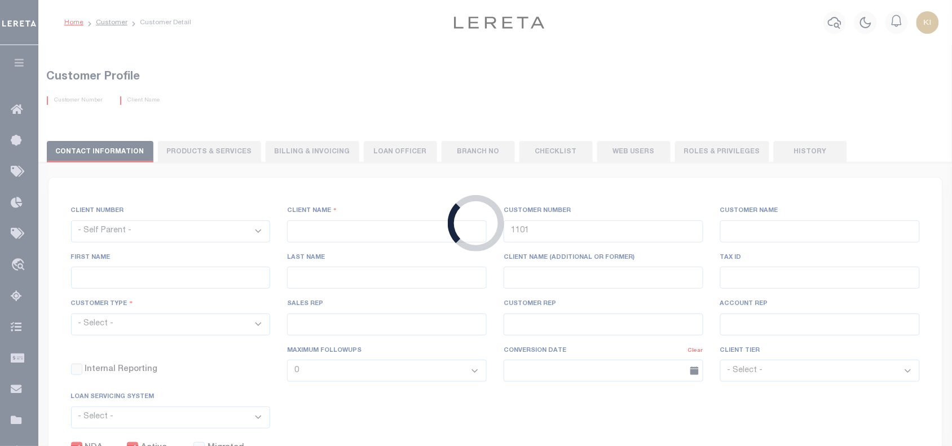
select select
type input "Renovo Financial"
type input "2241"
type input "Renovo Financial"
type input "[PERSON_NAME]"
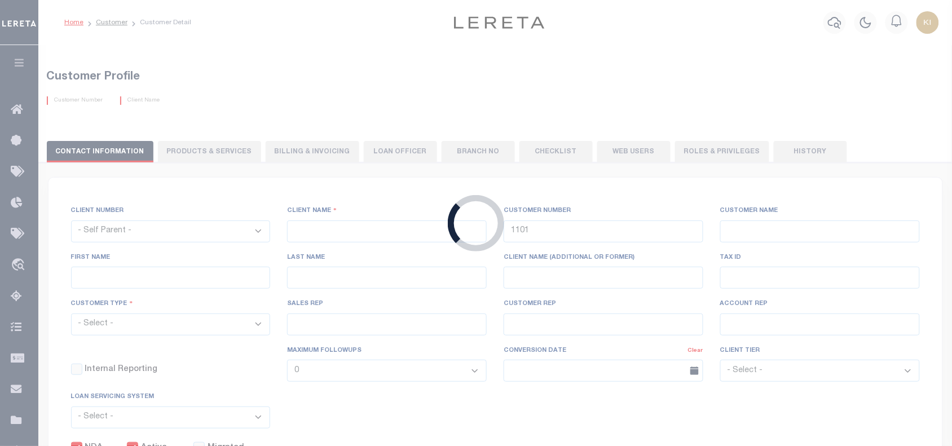
type input "[PERSON_NAME]"
select select "Mixed Portfolio"
type input "[PERSON_NAME]"
type input "Barbara Kendrick"
type input "Debbie Vecellio"
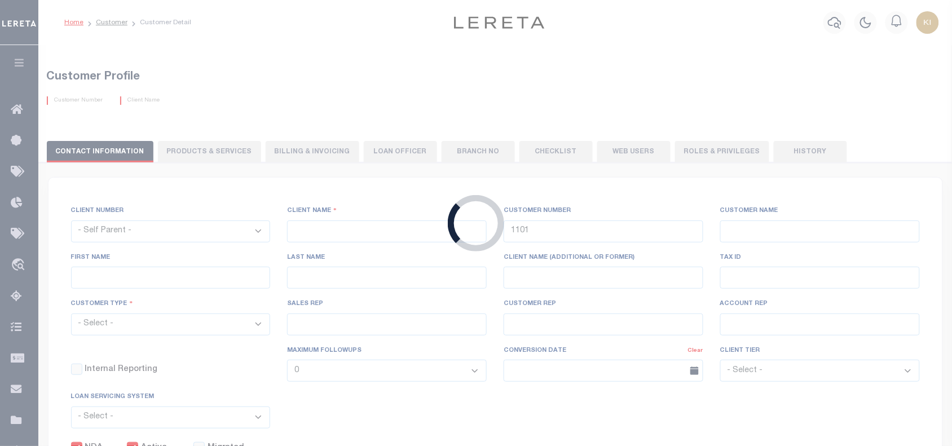
checkbox input "true"
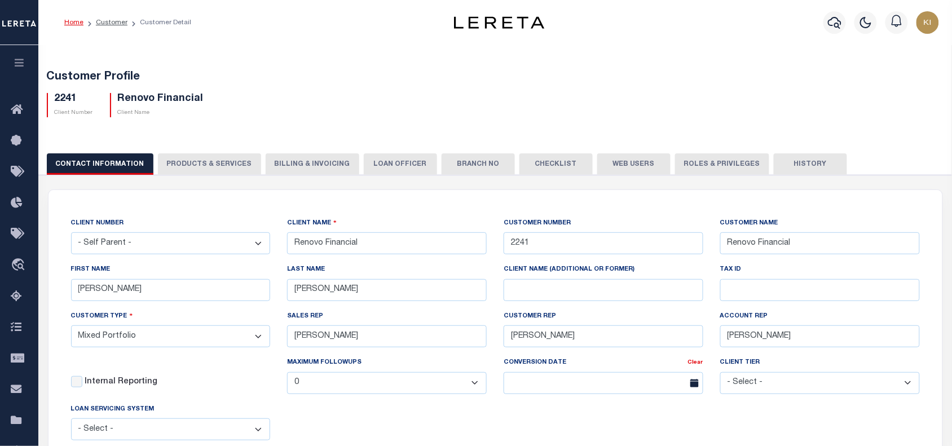
click at [205, 165] on button "PRODUCTS & SERVICES" at bounding box center [209, 163] width 103 height 21
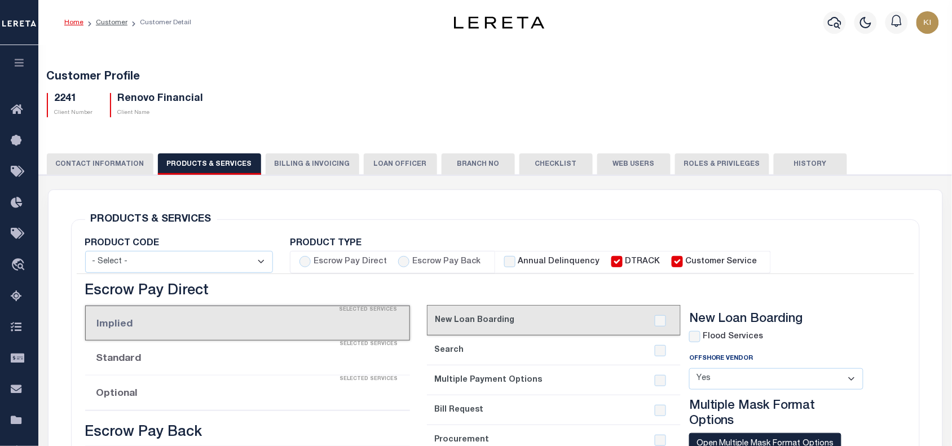
select select "STX"
radio input "true"
checkbox input "true"
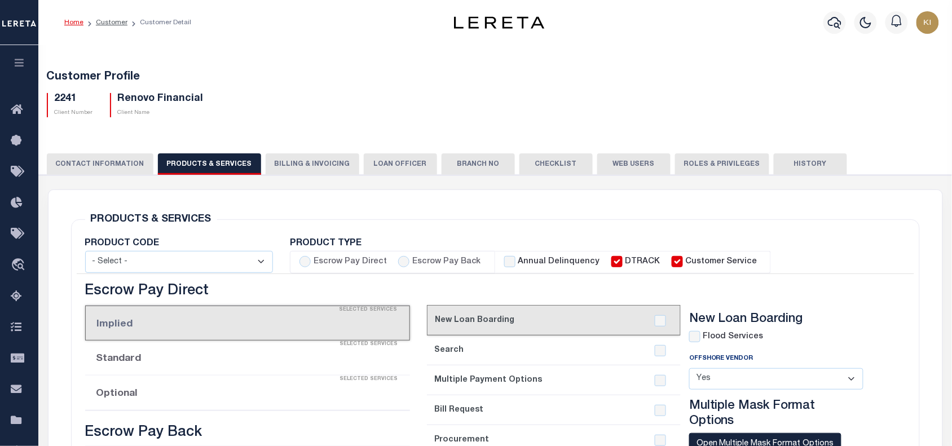
checkbox input "true"
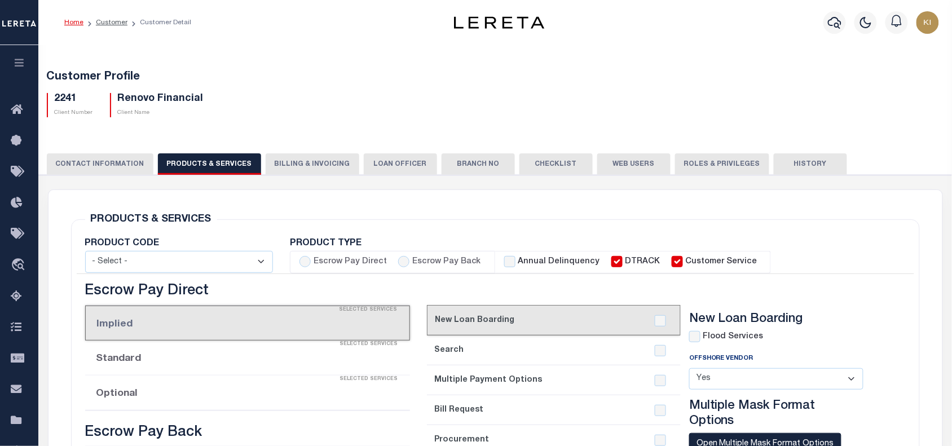
checkbox input "true"
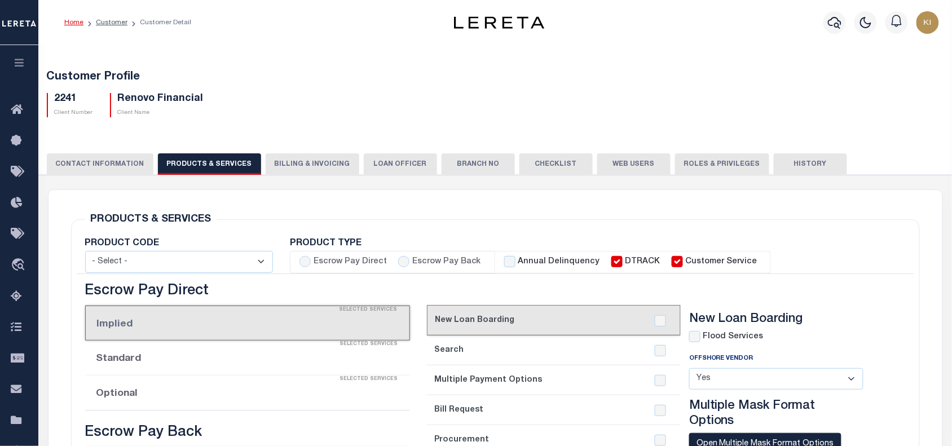
checkbox input "true"
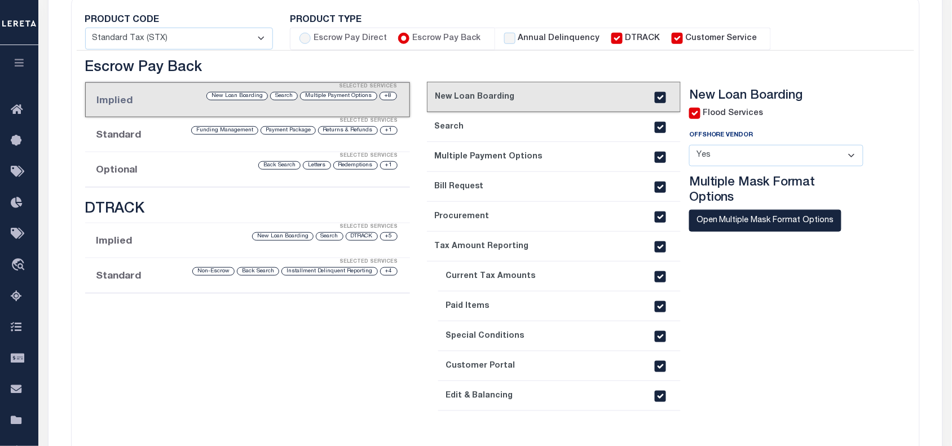
scroll to position [232, 0]
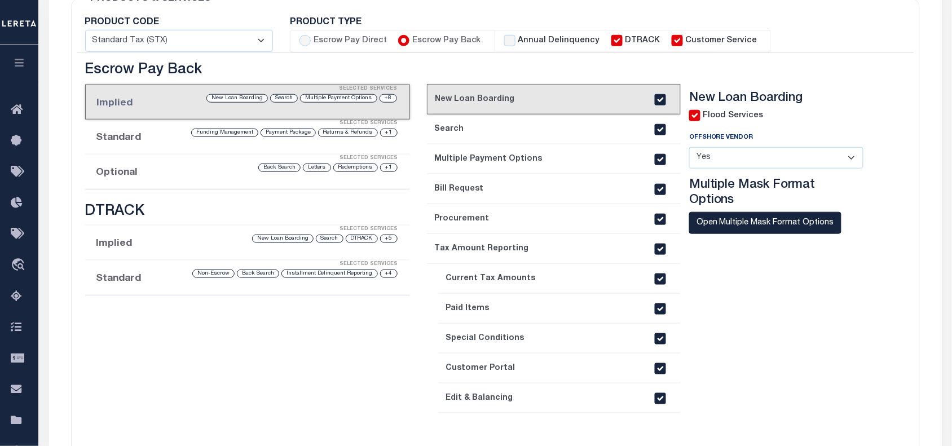
click at [154, 145] on li "Standard Selected Services +1 Returns & Refunds Payment Package Funding Managem…" at bounding box center [247, 137] width 325 height 35
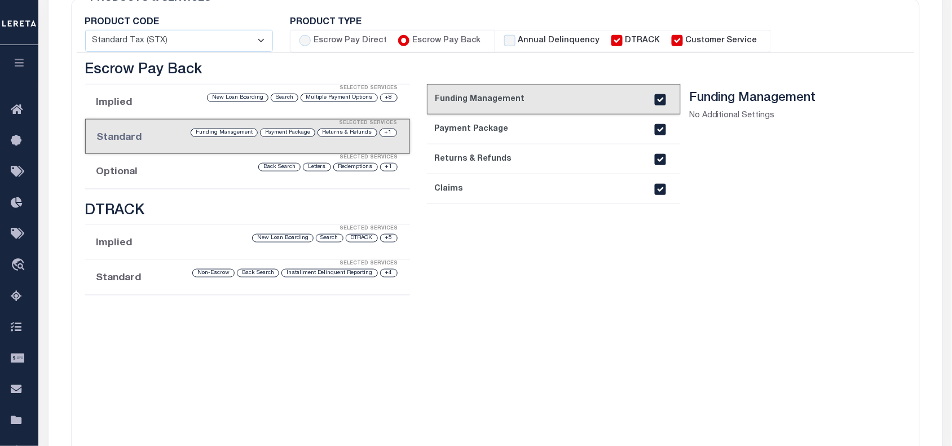
click at [147, 168] on div "Selected Services" at bounding box center [258, 158] width 325 height 23
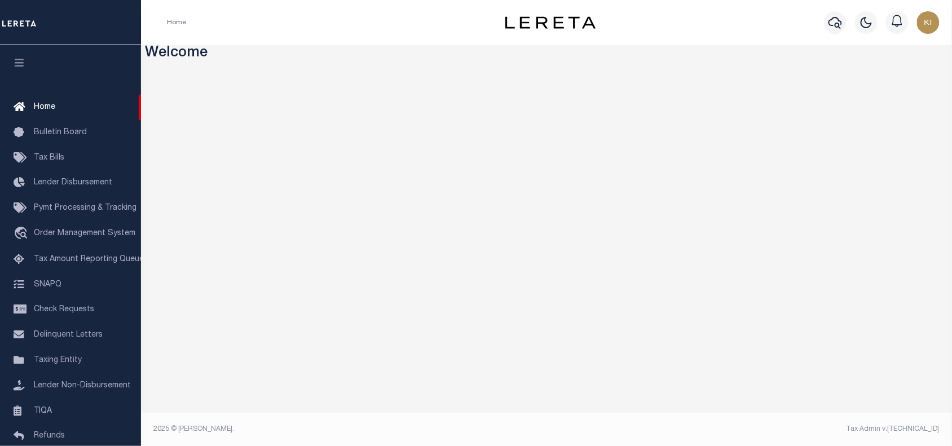
click at [451, 46] on h3 "Welcome" at bounding box center [547, 53] width 803 height 17
click at [59, 390] on span "Lender Non-Disbursement" at bounding box center [82, 386] width 97 height 8
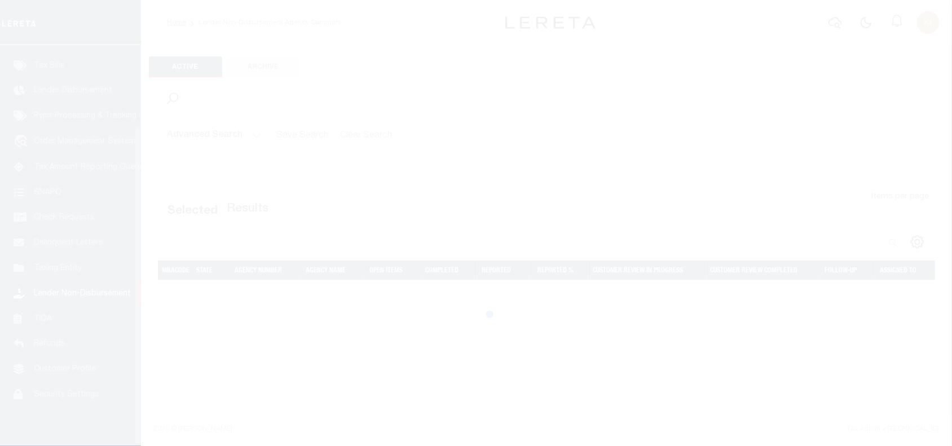
scroll to position [103, 0]
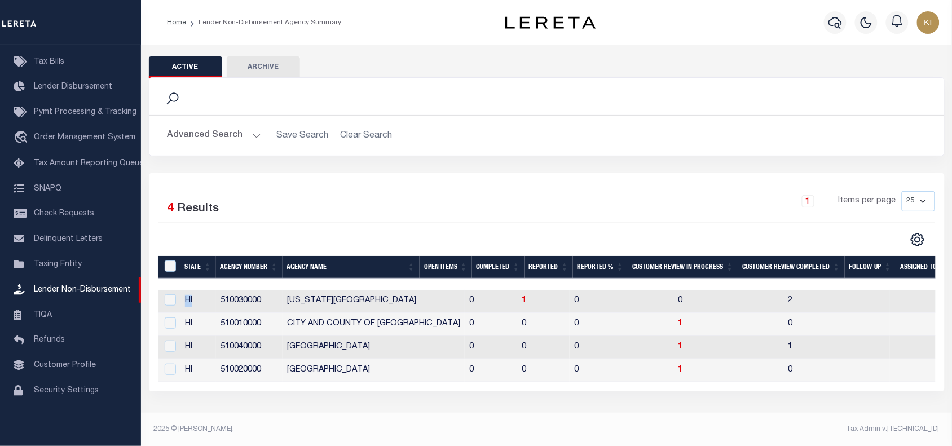
drag, startPoint x: 198, startPoint y: 302, endPoint x: 183, endPoint y: 302, distance: 14.7
click at [183, 302] on td "HI" at bounding box center [199, 301] width 36 height 23
checkbox input "true"
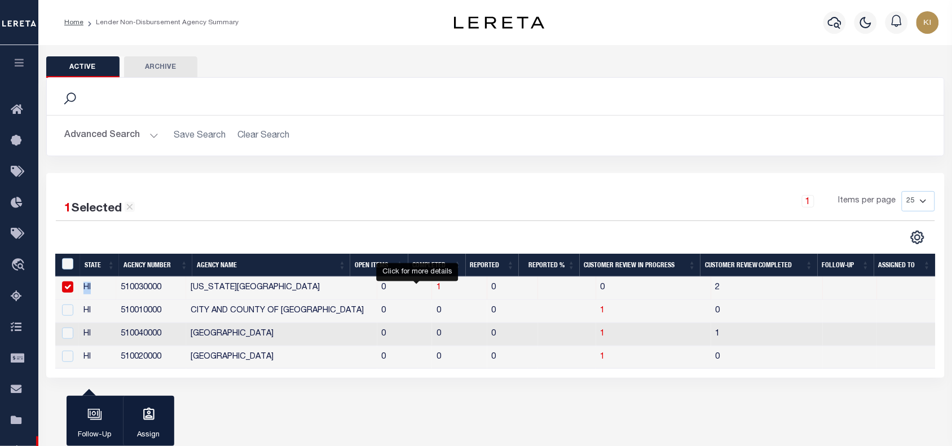
click at [437, 291] on span "1" at bounding box center [439, 288] width 5 height 8
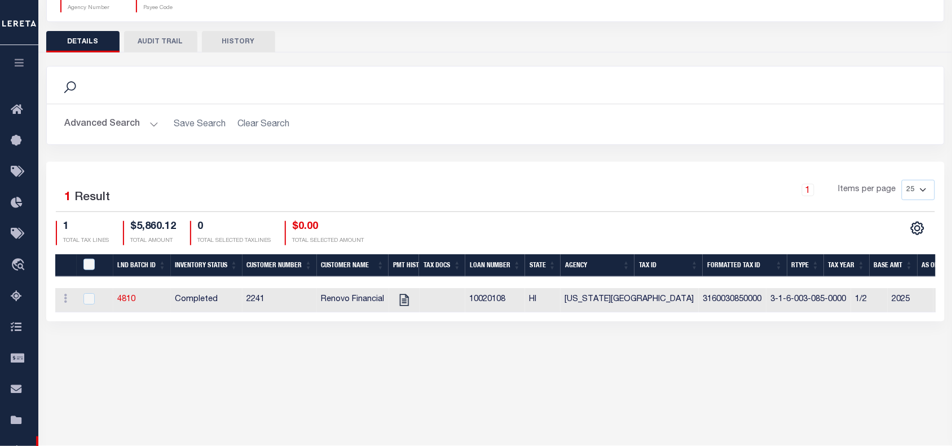
scroll to position [122, 0]
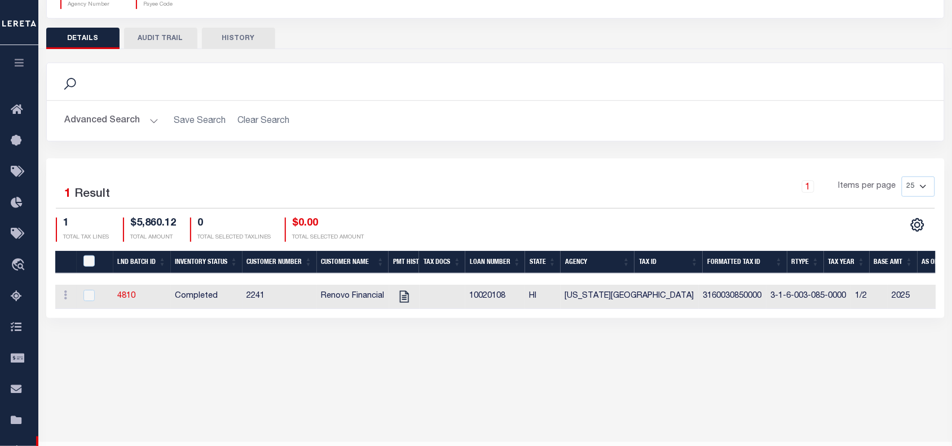
click at [263, 298] on td "2241" at bounding box center [280, 297] width 74 height 24
checkbox input "true"
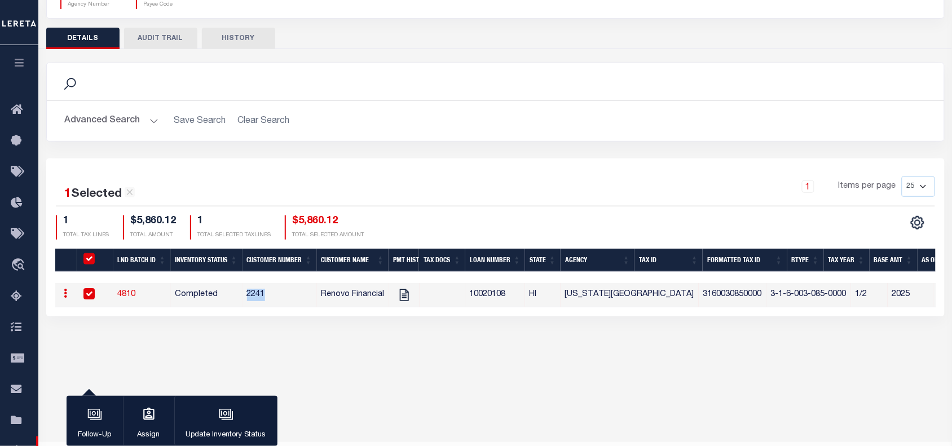
drag, startPoint x: 264, startPoint y: 294, endPoint x: 249, endPoint y: 294, distance: 15.2
click at [249, 294] on td "2241" at bounding box center [280, 295] width 74 height 24
checkbox input "false"
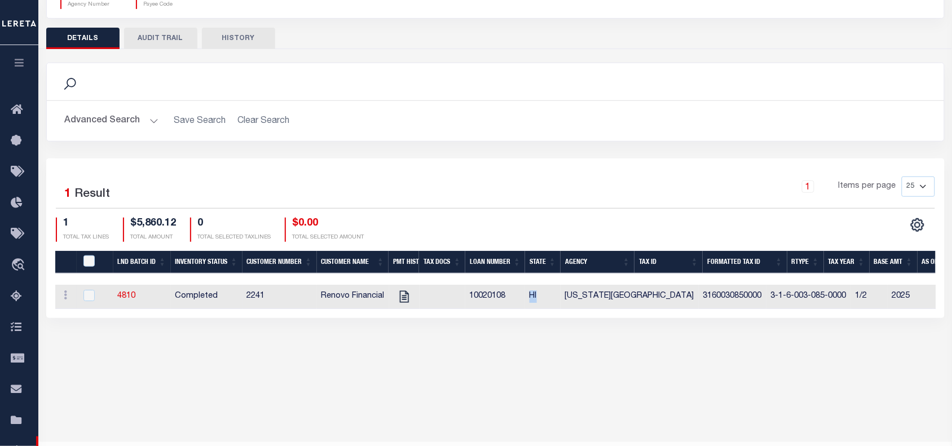
drag, startPoint x: 542, startPoint y: 297, endPoint x: 526, endPoint y: 298, distance: 15.3
click at [526, 298] on td "HI" at bounding box center [543, 297] width 36 height 24
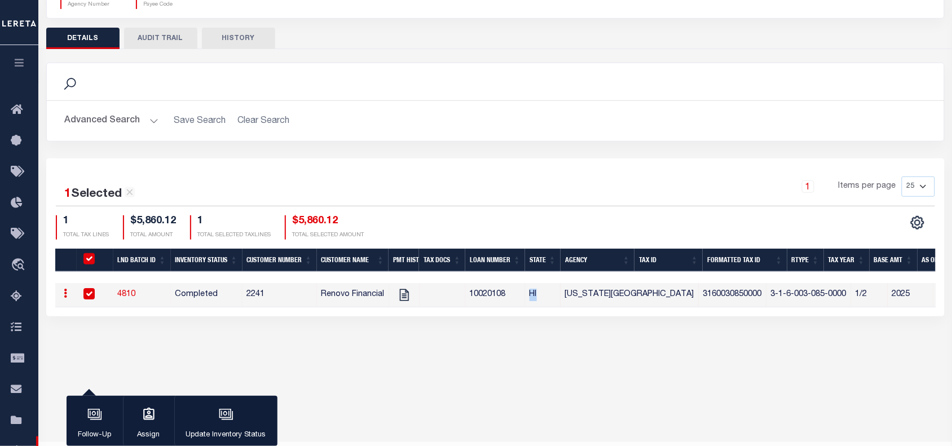
checkbox input "true"
click at [342, 347] on div "HAWAII COUNTY 510030000 Agency Number 1500100000 Payee Code Search Is 1" at bounding box center [495, 136] width 914 height 427
click at [257, 296] on td "2241" at bounding box center [280, 295] width 74 height 24
checkbox input "false"
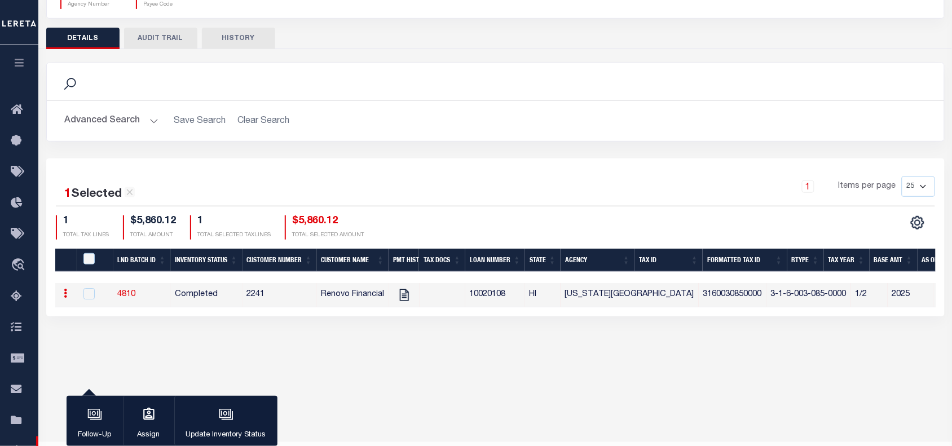
checkbox input "false"
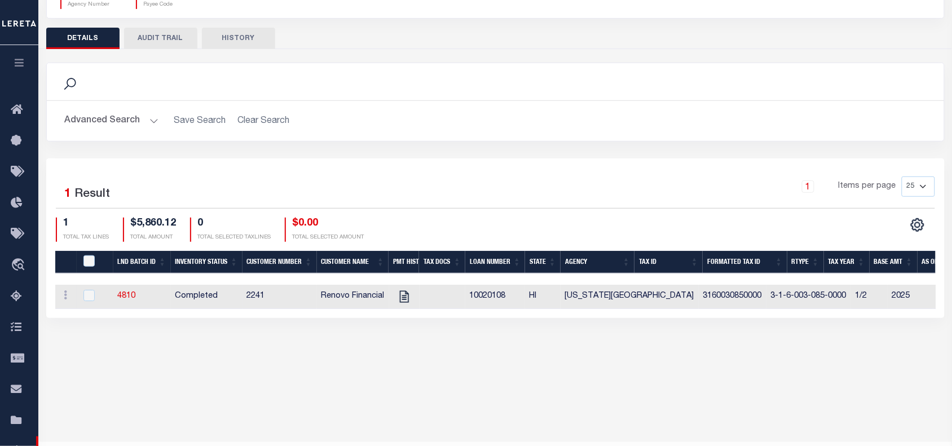
click at [257, 296] on td "2241" at bounding box center [280, 297] width 74 height 24
checkbox input "true"
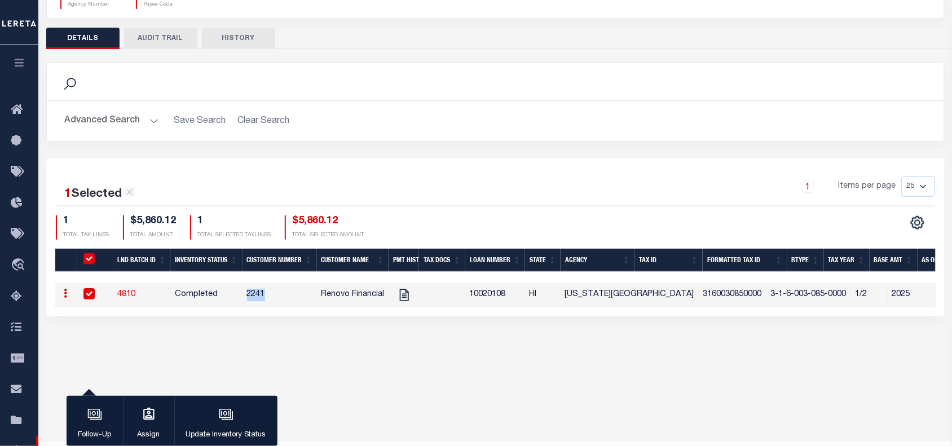
copy td "2241"
click at [17, 63] on icon "button" at bounding box center [19, 63] width 13 height 10
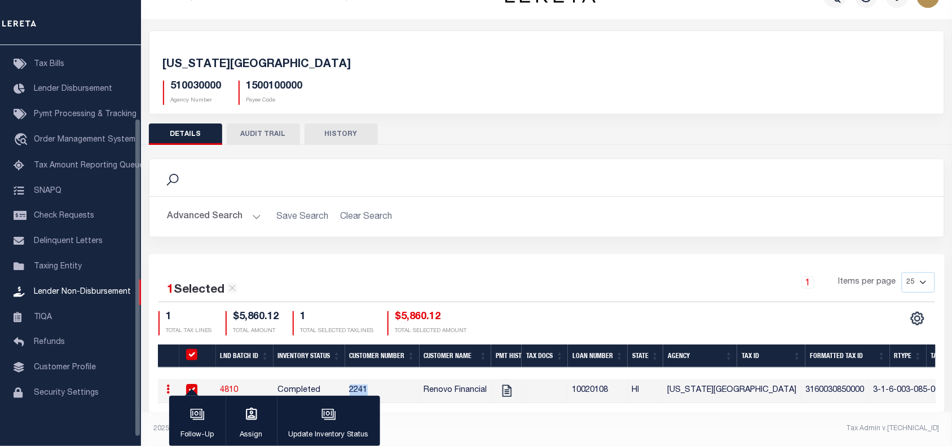
scroll to position [92, 0]
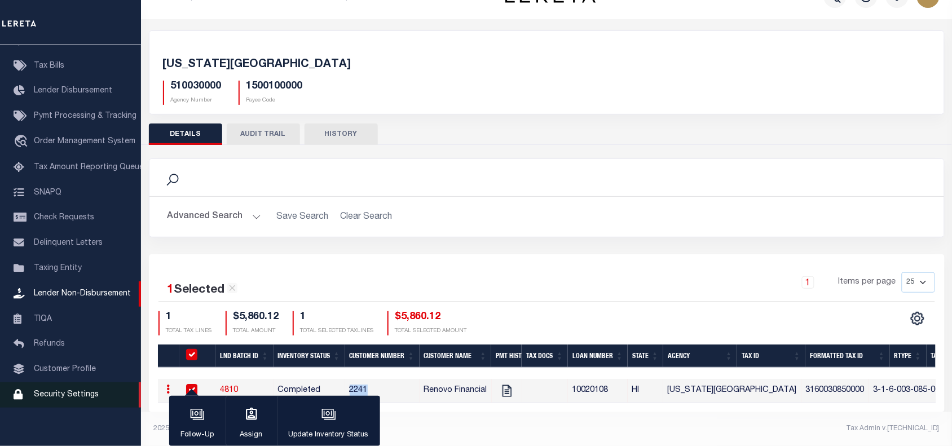
click at [64, 399] on span "Security Settings" at bounding box center [66, 395] width 65 height 8
click at [328, 419] on icon "button" at bounding box center [329, 414] width 15 height 15
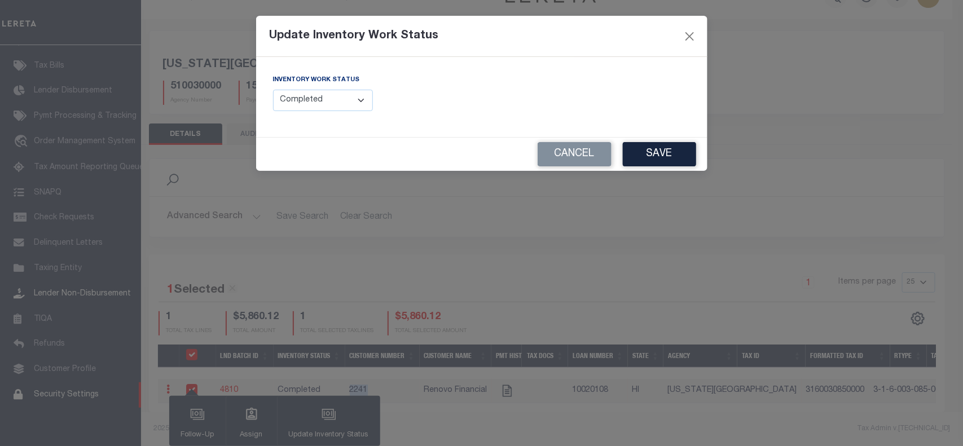
click at [324, 103] on select "--Select-- Open Completed Reported" at bounding box center [323, 101] width 100 height 22
select select "Reported"
click at [273, 90] on select "--Select-- Open Completed Reported" at bounding box center [323, 101] width 100 height 22
click at [533, 102] on input "text" at bounding box center [590, 101] width 200 height 22
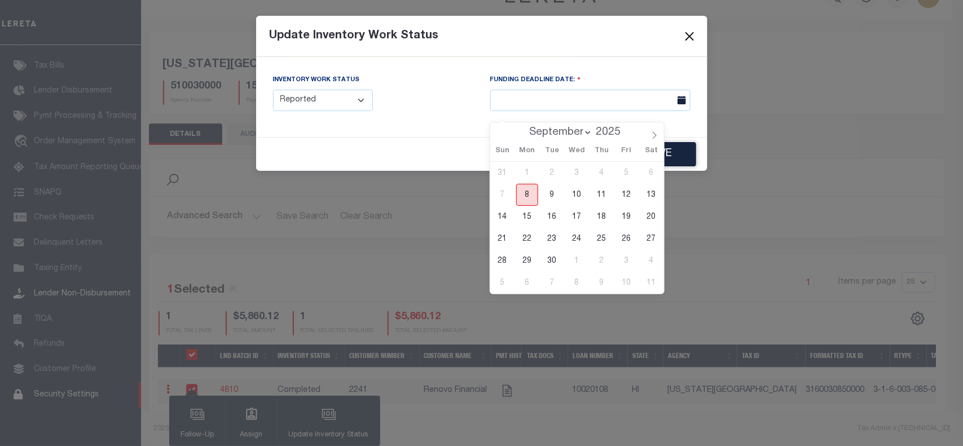
click at [526, 190] on span "8" at bounding box center [527, 195] width 22 height 22
type input "09/08/2025"
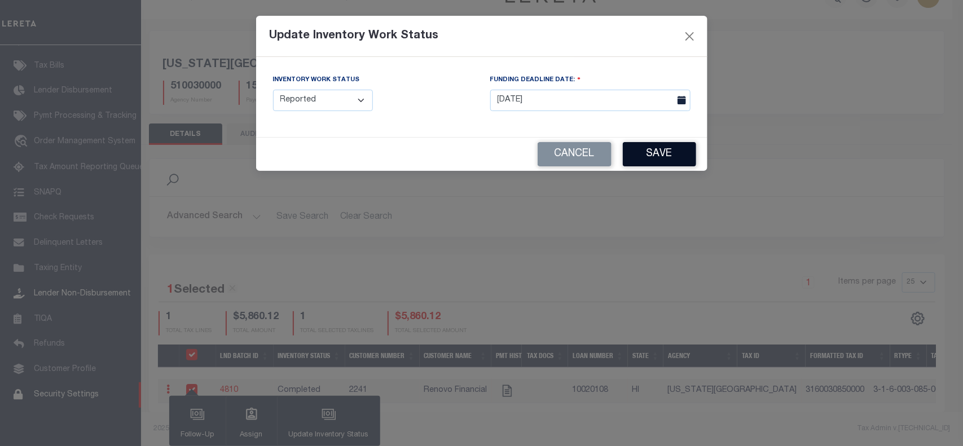
click at [650, 154] on button "Save" at bounding box center [659, 154] width 73 height 24
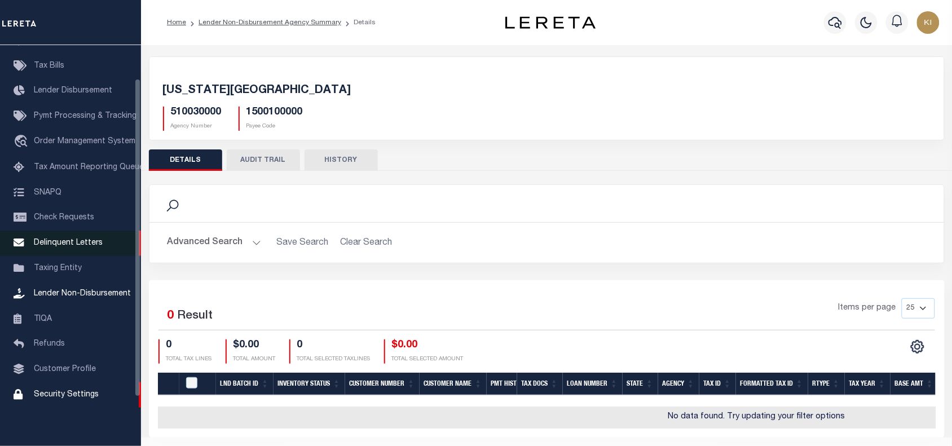
scroll to position [0, 0]
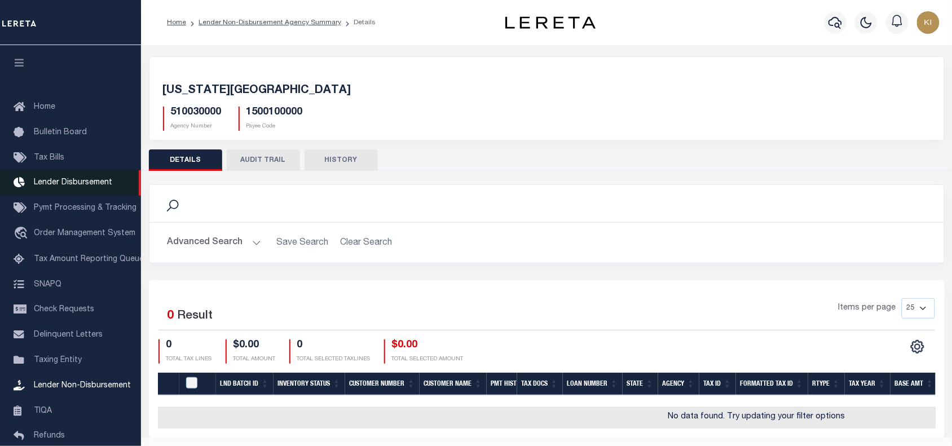
click at [67, 185] on span "Lender Disbursement" at bounding box center [73, 183] width 78 height 8
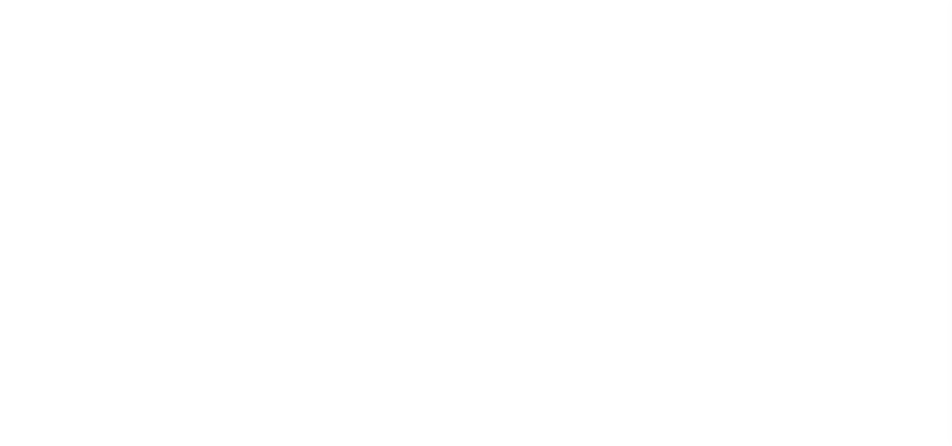
select select "100"
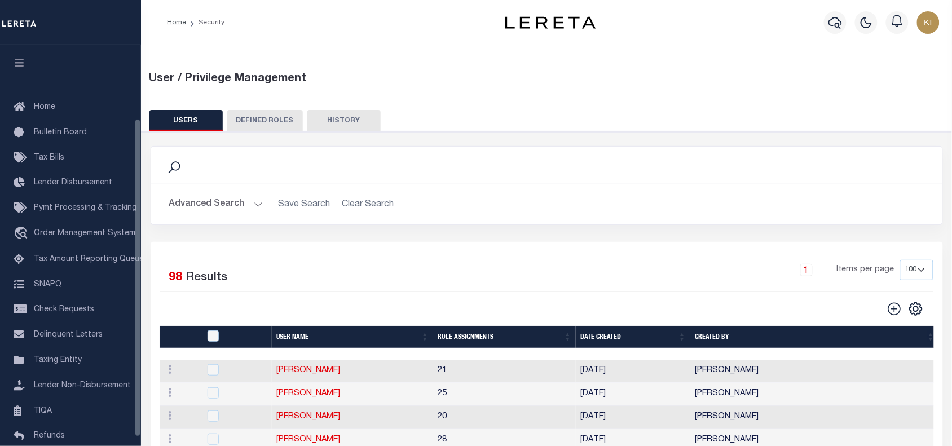
scroll to position [92, 0]
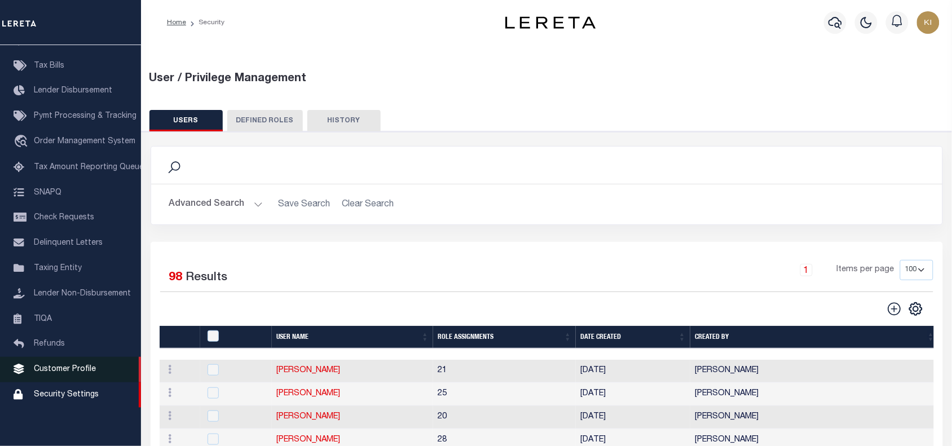
click at [60, 373] on span "Customer Profile" at bounding box center [65, 370] width 62 height 8
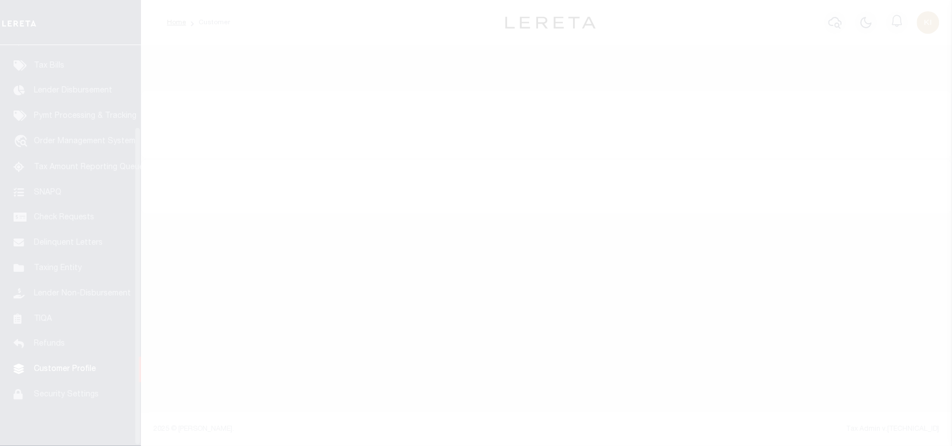
scroll to position [103, 0]
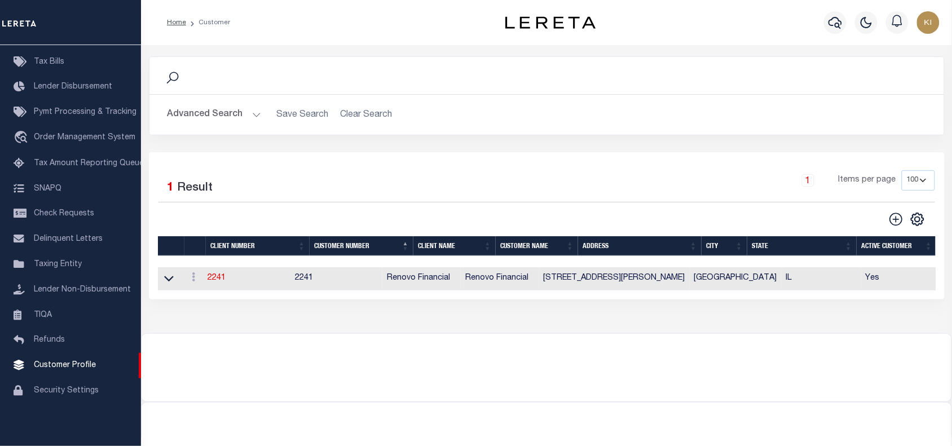
click at [256, 117] on button "Advanced Search" at bounding box center [215, 115] width 94 height 22
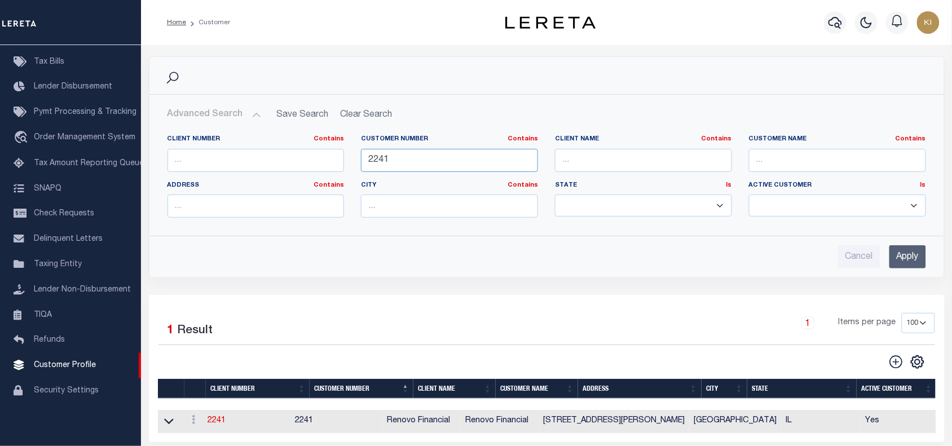
click at [386, 158] on input "2241" at bounding box center [449, 160] width 177 height 23
click at [915, 252] on input "Apply" at bounding box center [908, 256] width 37 height 23
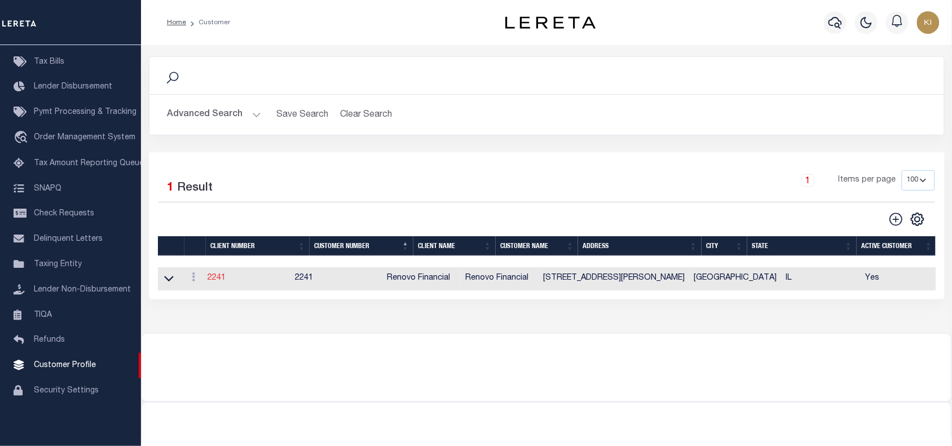
click at [218, 280] on link "2241" at bounding box center [217, 278] width 18 height 8
select select
type input "Renovo Financial"
type input "[PERSON_NAME]"
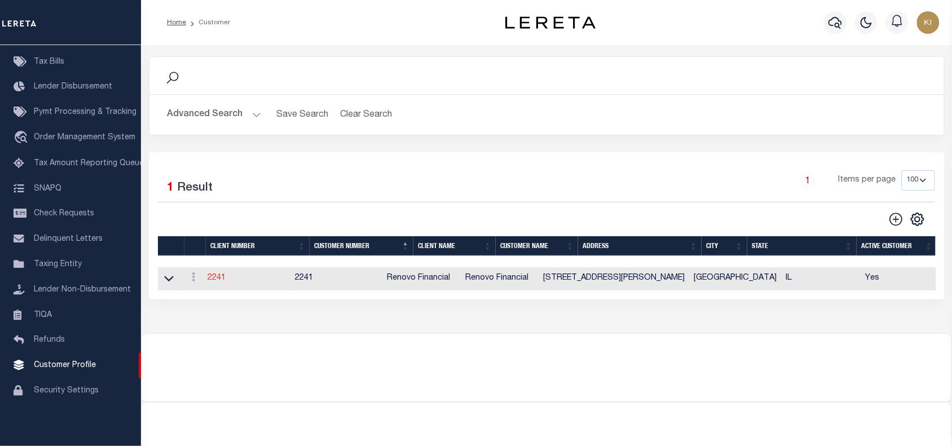
type input "[PERSON_NAME]"
select select "Mixed Portfolio"
type input "[PERSON_NAME]"
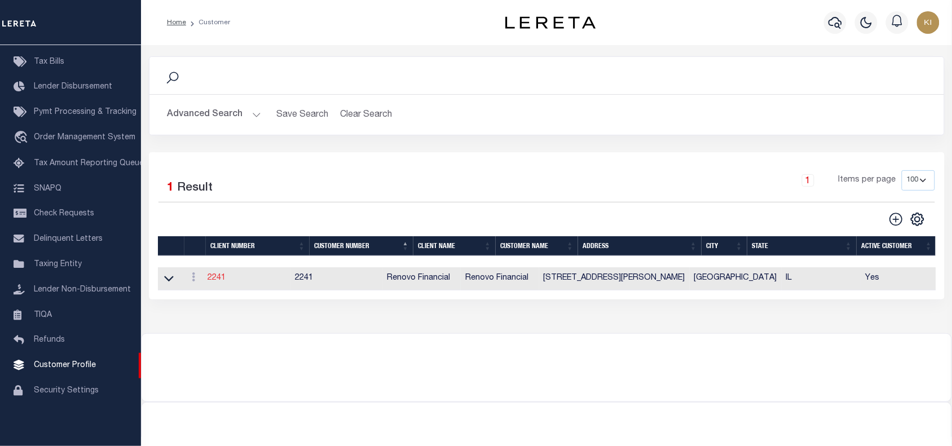
checkbox input "true"
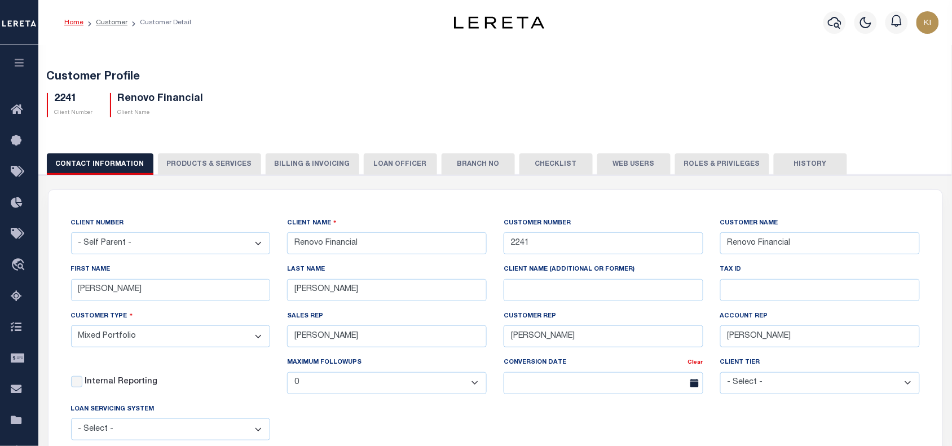
click at [205, 156] on button "PRODUCTS & SERVICES" at bounding box center [209, 163] width 103 height 21
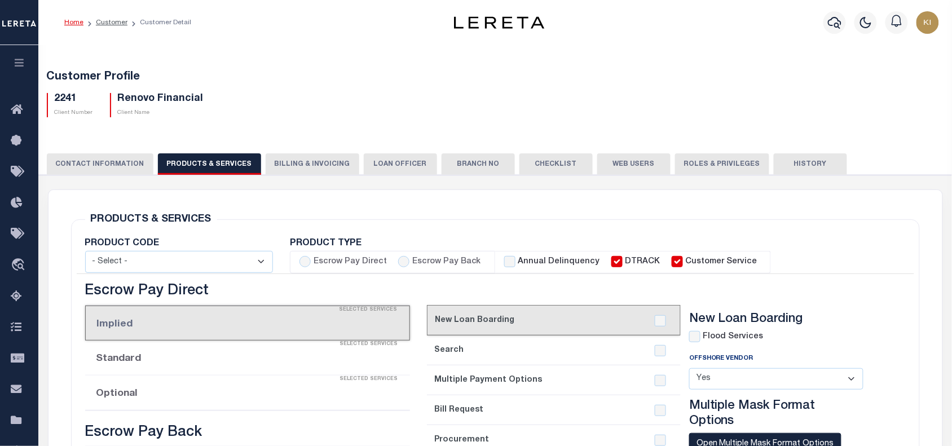
select select "STX"
radio input "true"
checkbox input "true"
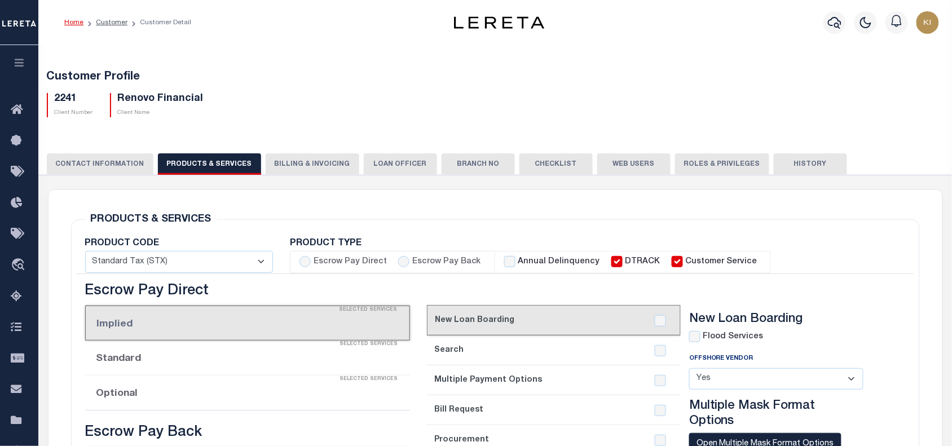
checkbox input "true"
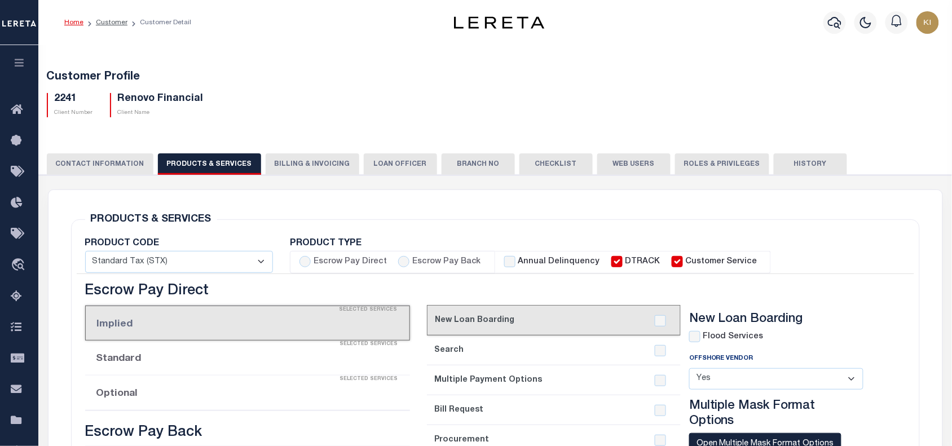
checkbox input "true"
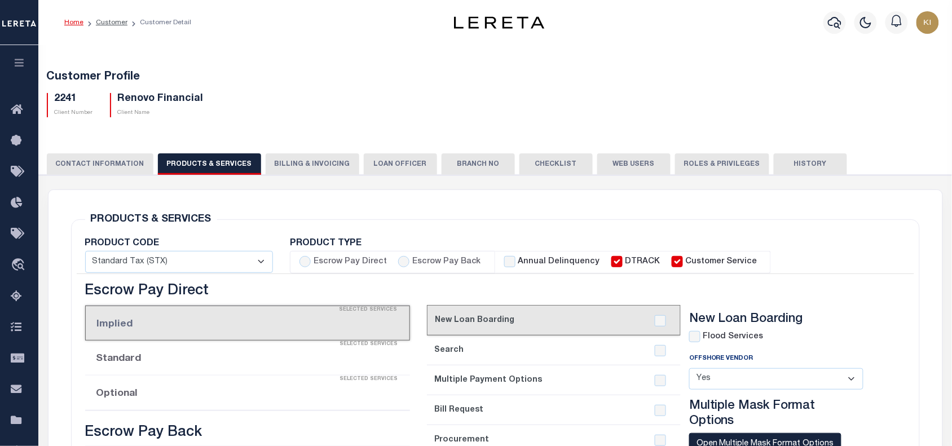
checkbox input "true"
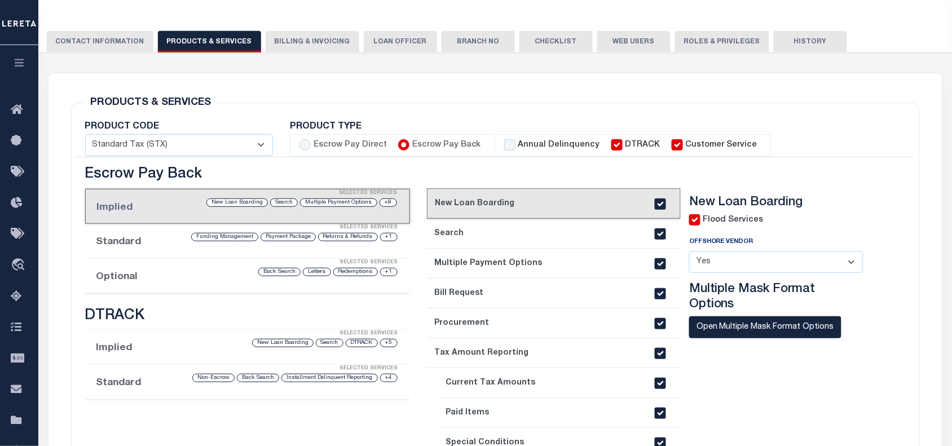
scroll to position [131, 0]
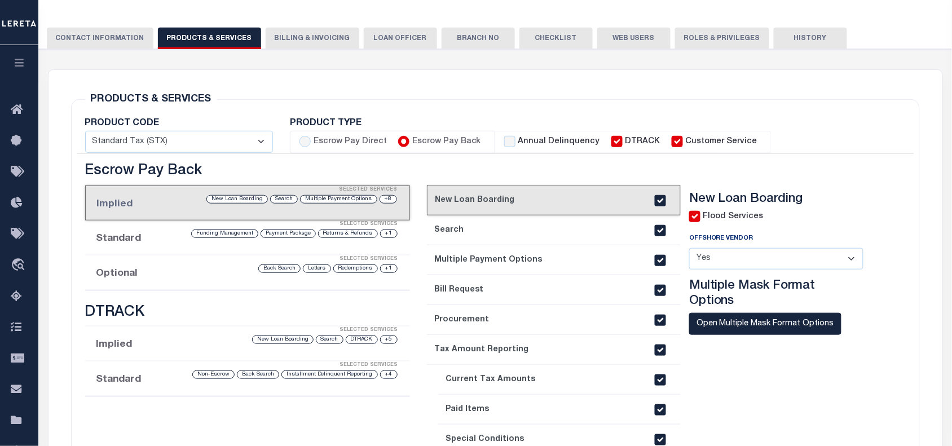
click at [156, 269] on div "Selected Services" at bounding box center [258, 259] width 325 height 23
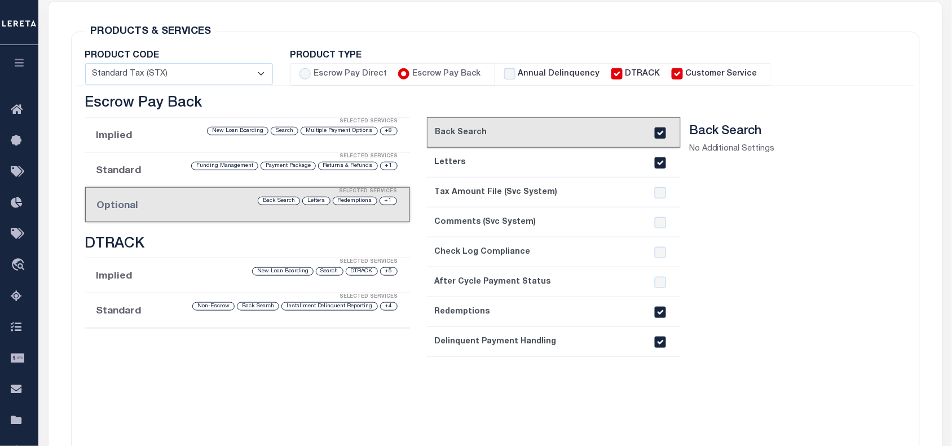
scroll to position [203, 0]
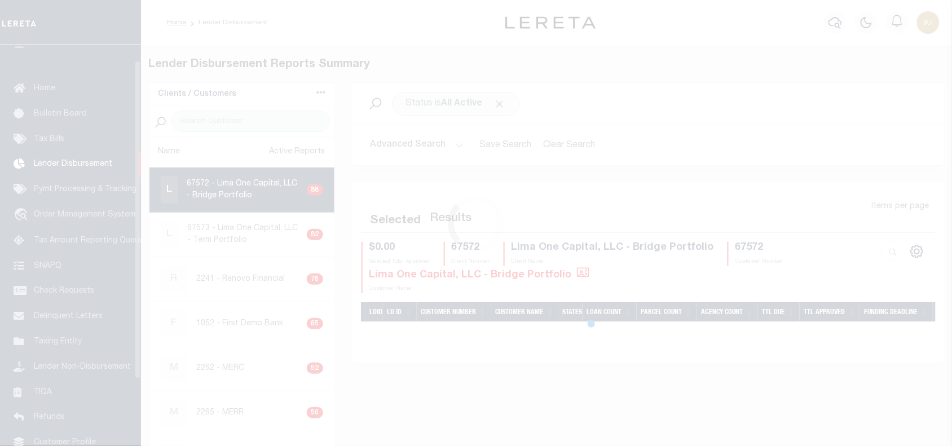
scroll to position [20, 0]
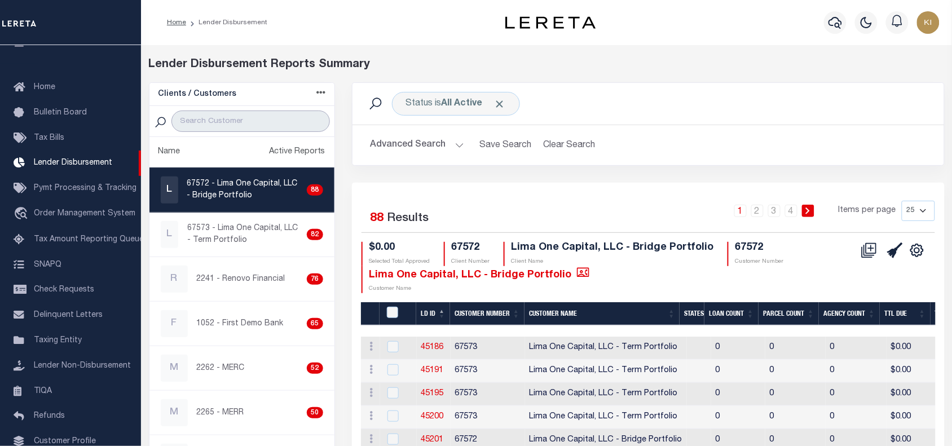
click at [230, 121] on input "search" at bounding box center [250, 121] width 159 height 21
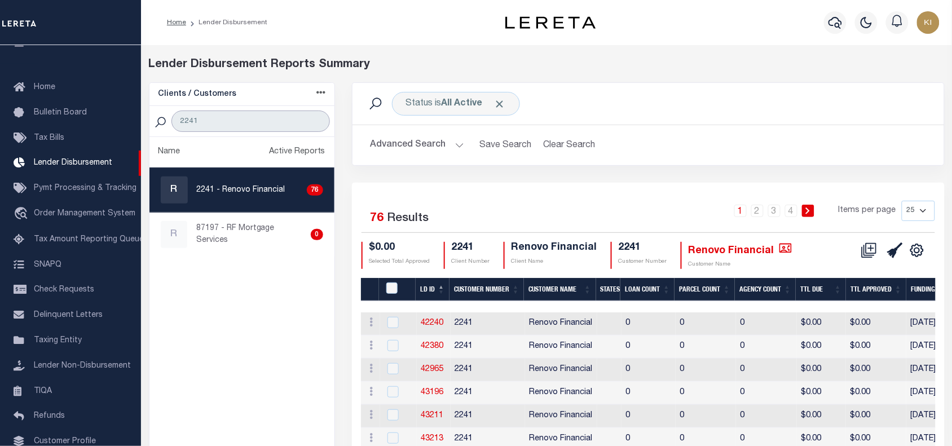
type input "2241"
click at [249, 190] on p "2241 - Renovo Financial" at bounding box center [241, 190] width 89 height 12
checkbox input "true"
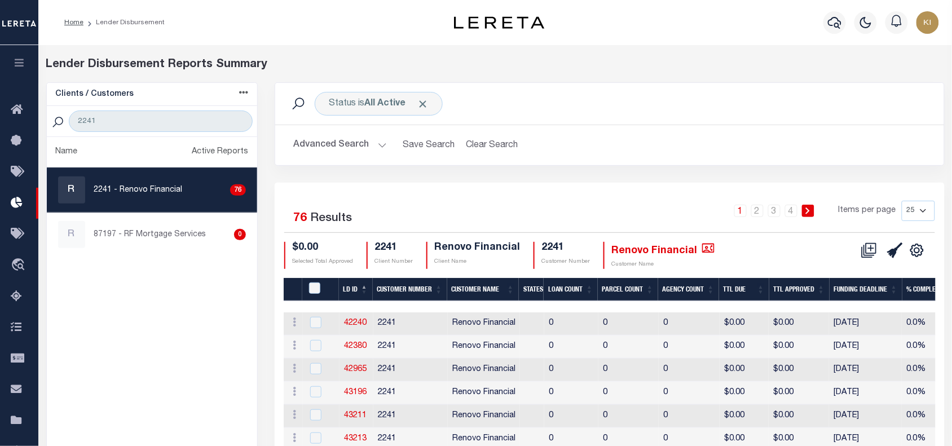
click at [353, 289] on th "LD ID" at bounding box center [356, 289] width 34 height 23
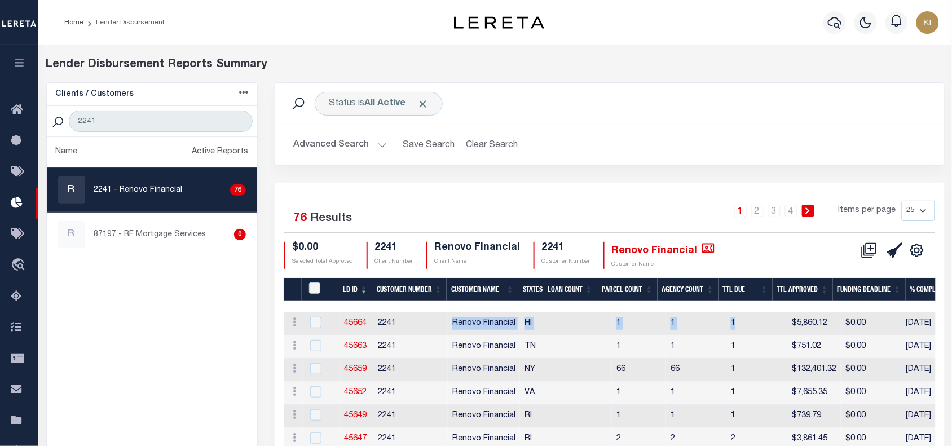
drag, startPoint x: 452, startPoint y: 322, endPoint x: 678, endPoint y: 323, distance: 225.7
click at [678, 323] on tr "ACTIONS Delete Batch 45664 2241 Renovo Financial HI 1 1 1 $5,860.12 $0.00 08/13…" at bounding box center [914, 324] width 1260 height 23
click at [354, 322] on link "45664" at bounding box center [355, 323] width 23 height 8
checkbox input "true"
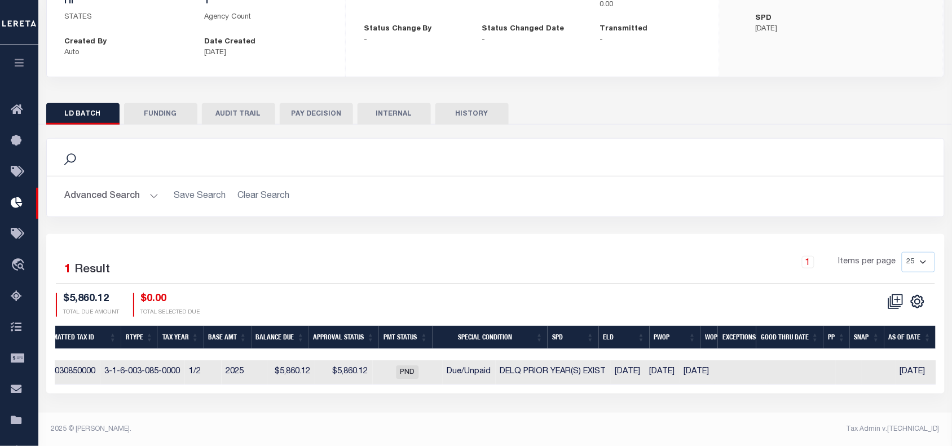
scroll to position [0, 360]
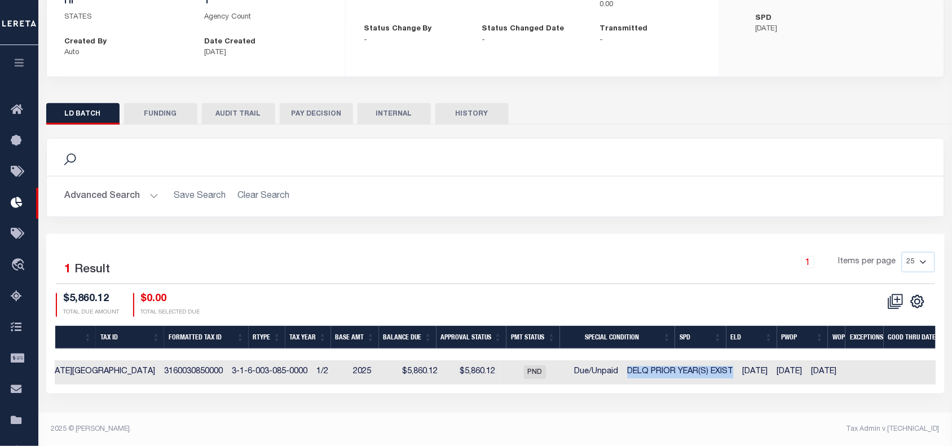
drag, startPoint x: 563, startPoint y: 371, endPoint x: 672, endPoint y: 375, distance: 109.5
click at [672, 375] on td "DELQ PRIOR YEAR(S) EXIST" at bounding box center [680, 372] width 115 height 24
checkbox input "true"
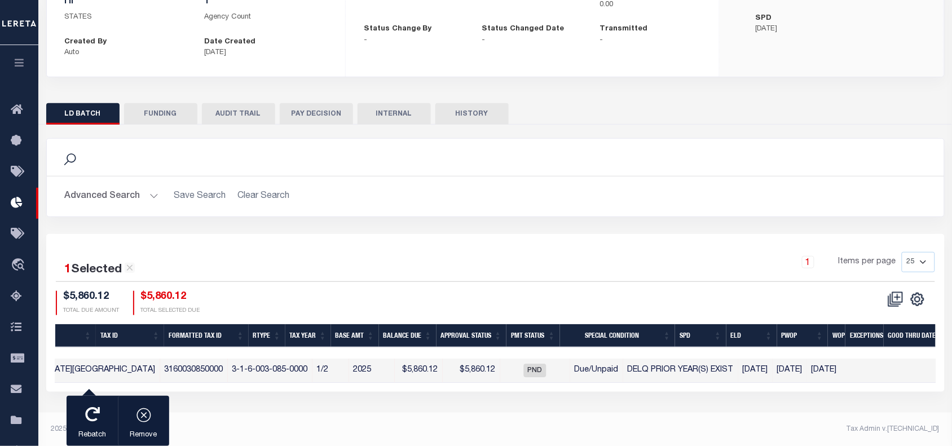
click at [407, 253] on div "1 Items per page 25 50 100 200" at bounding box center [608, 266] width 656 height 29
click at [15, 65] on icon "button" at bounding box center [19, 63] width 13 height 10
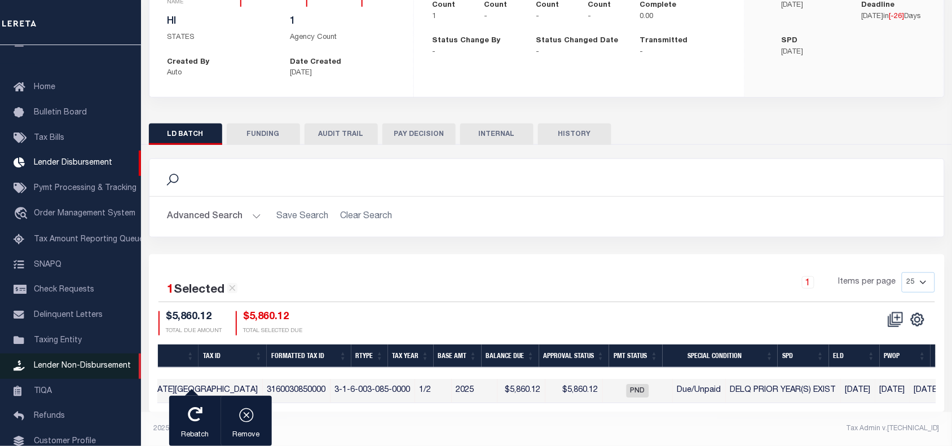
click at [64, 370] on span "Lender Non-Disbursement" at bounding box center [82, 366] width 97 height 8
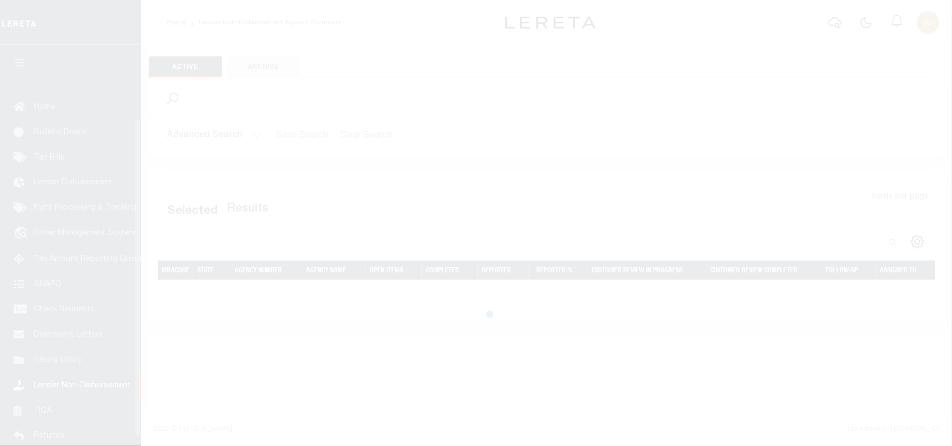
scroll to position [92, 0]
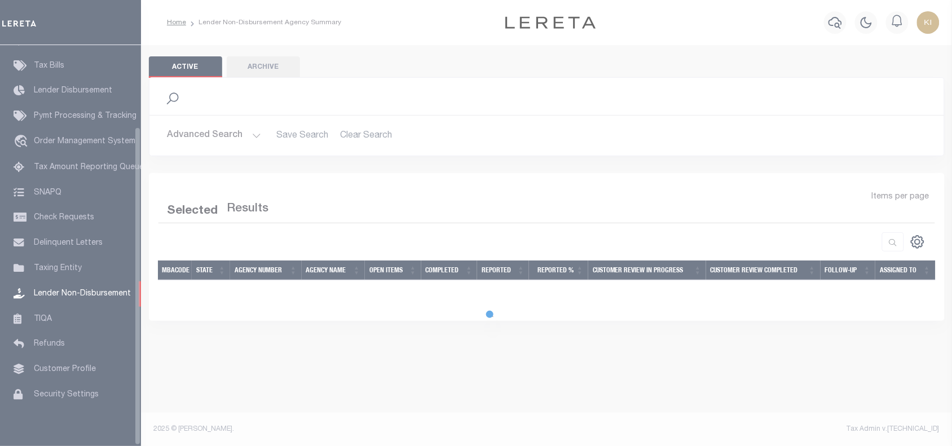
scroll to position [103, 0]
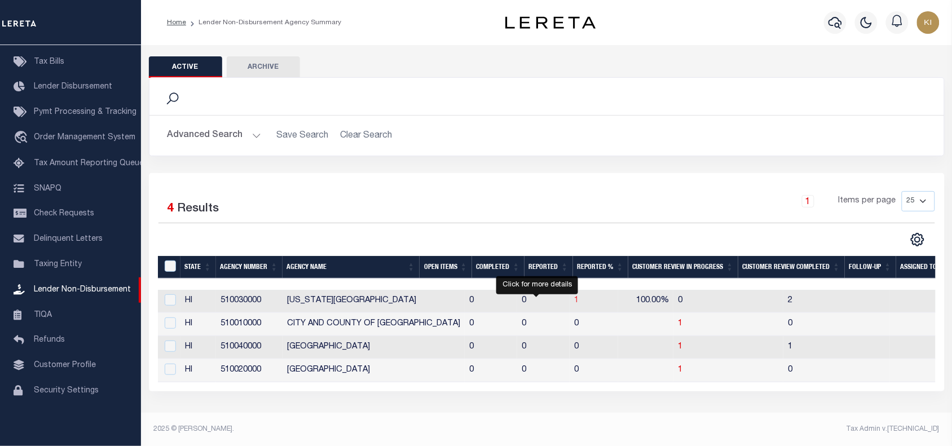
click at [574, 302] on span "1" at bounding box center [576, 301] width 5 height 8
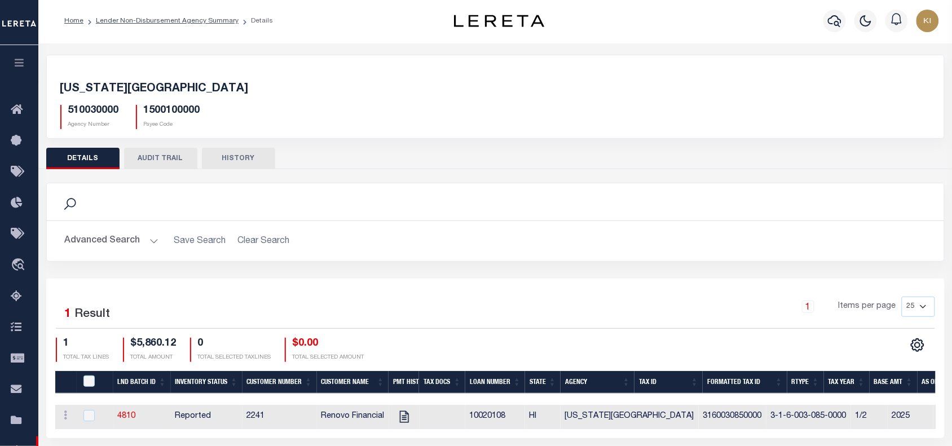
click at [21, 62] on icon "button" at bounding box center [19, 63] width 13 height 10
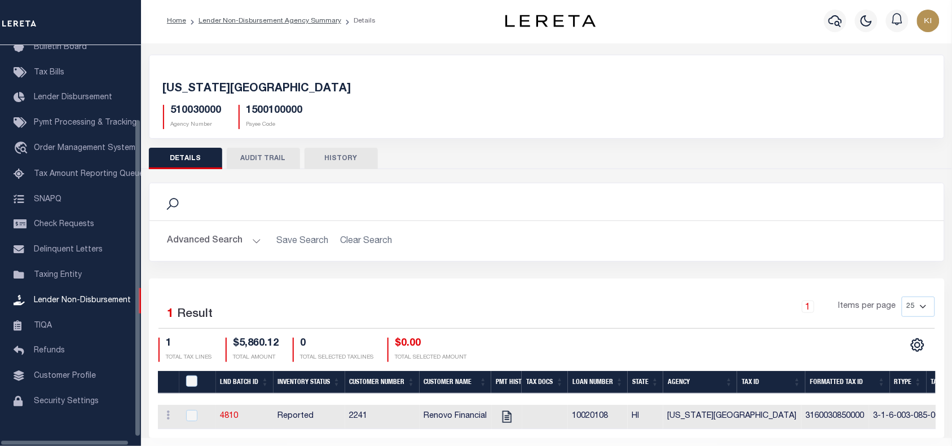
scroll to position [92, 0]
